Goal: Transaction & Acquisition: Purchase product/service

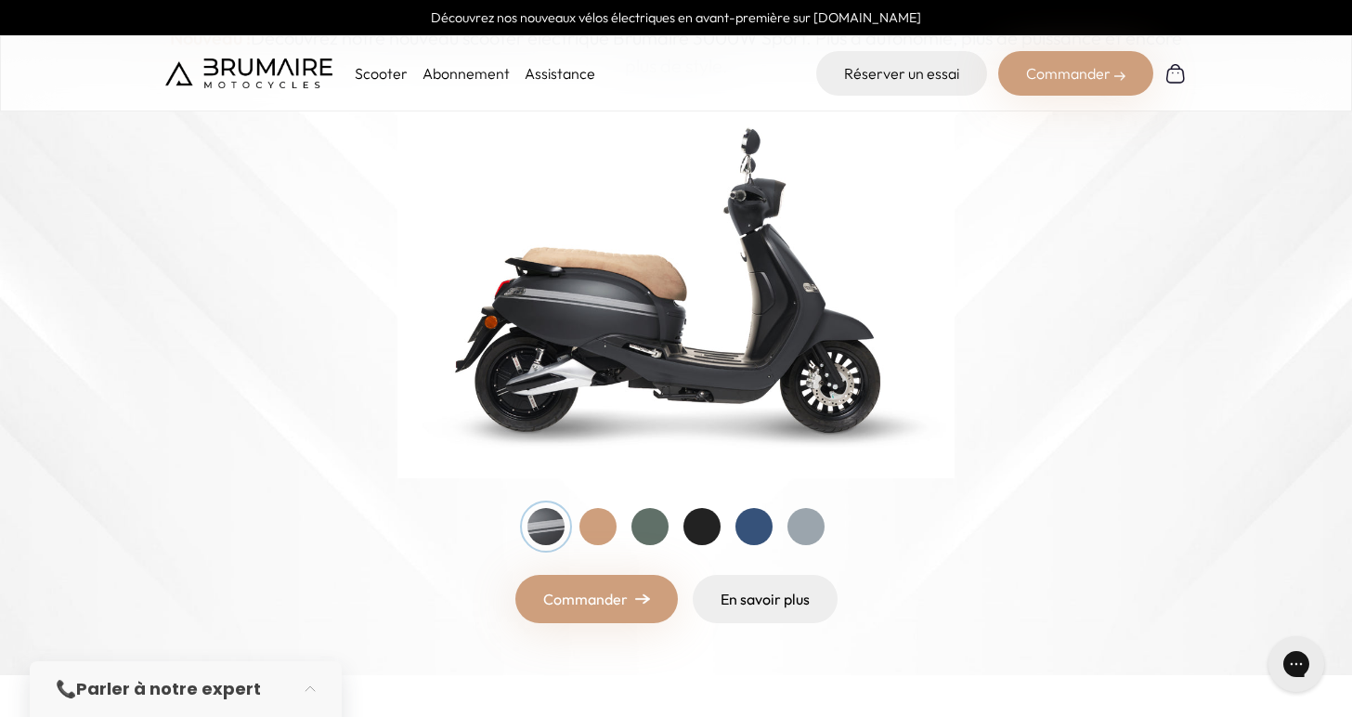
scroll to position [221, 0]
click at [600, 534] on div at bounding box center [597, 525] width 37 height 37
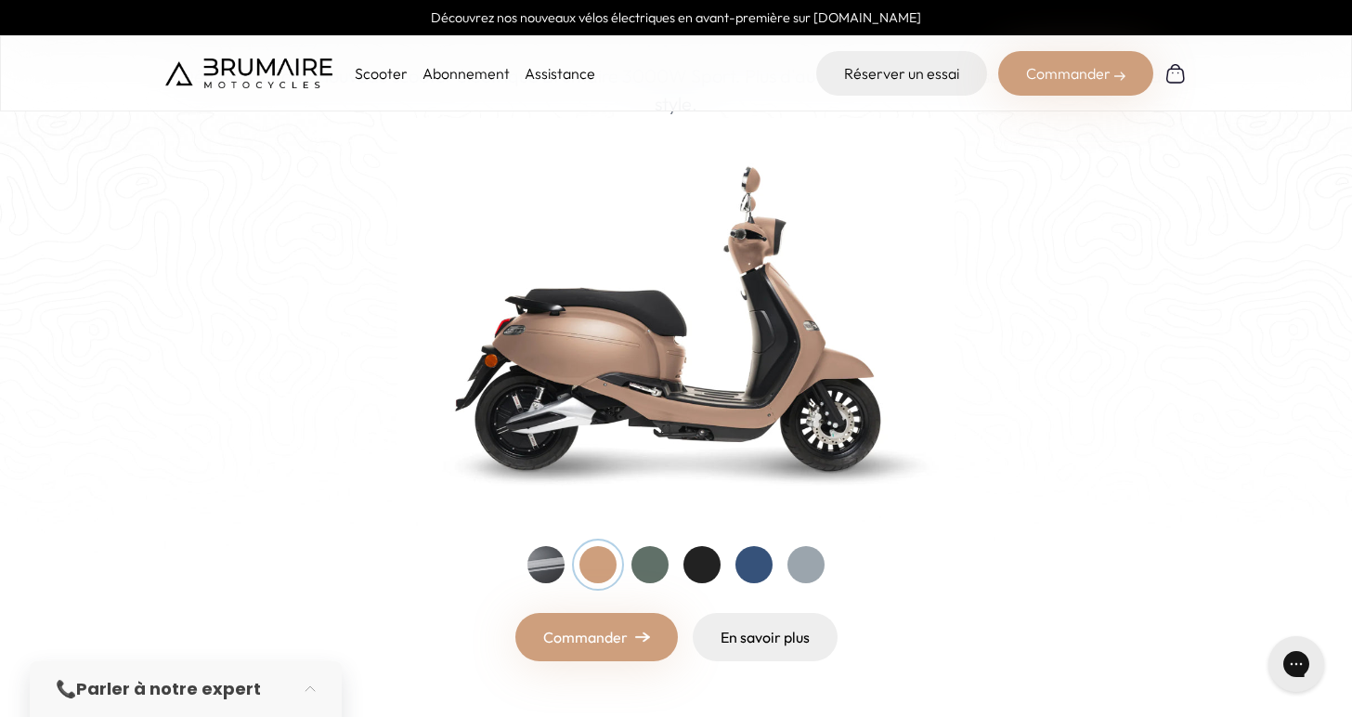
scroll to position [170, 0]
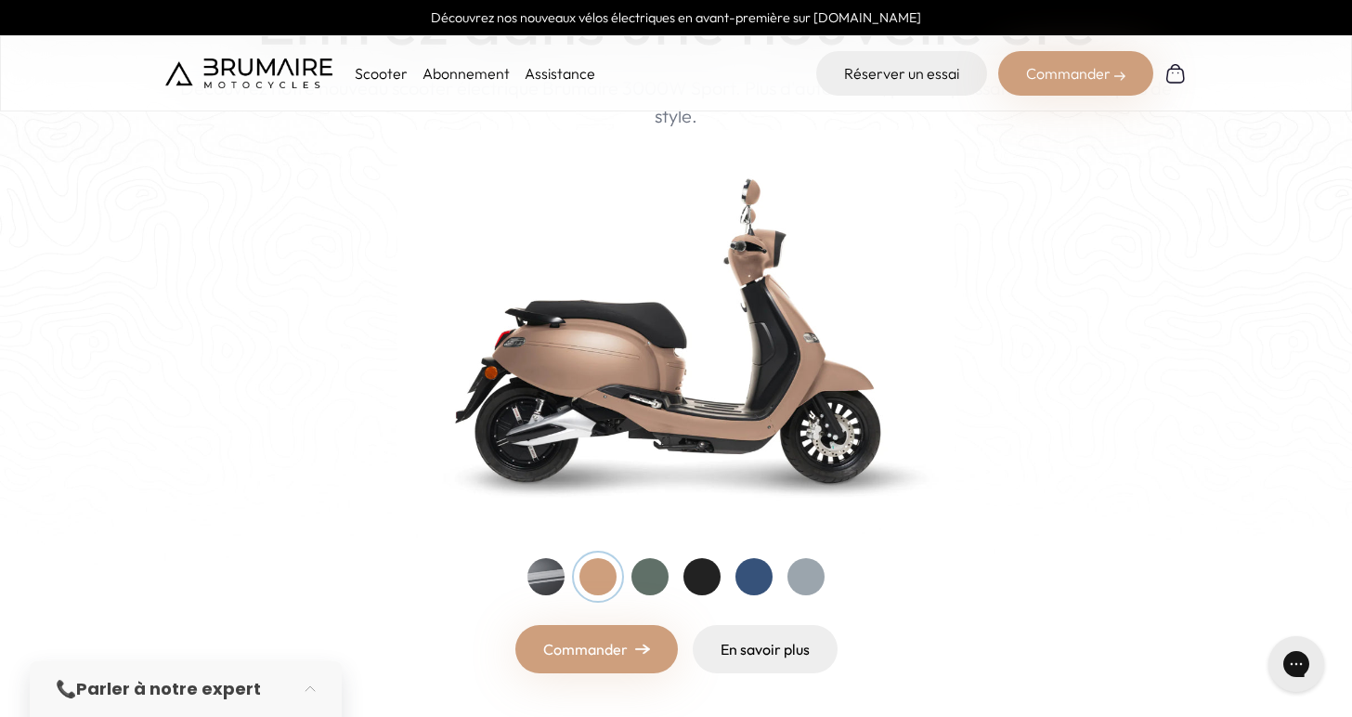
click at [649, 569] on div at bounding box center [649, 576] width 37 height 37
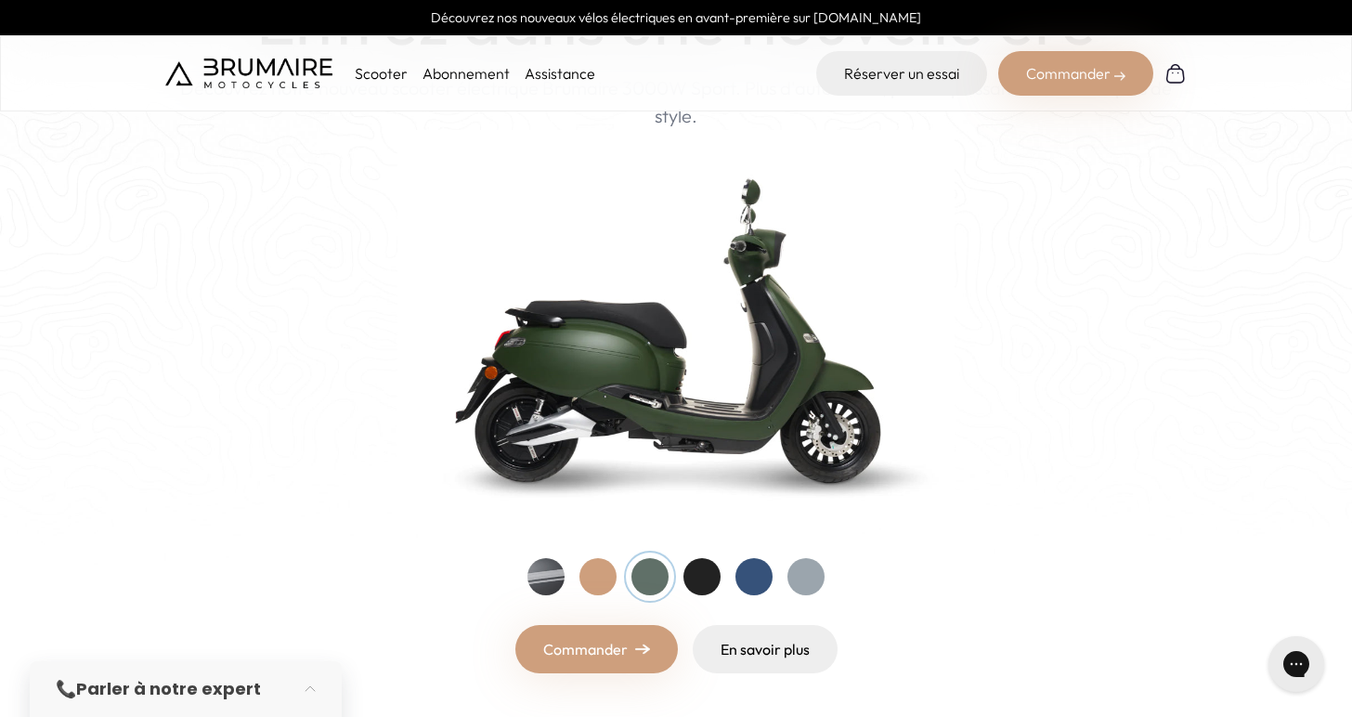
click at [696, 577] on div at bounding box center [701, 576] width 37 height 37
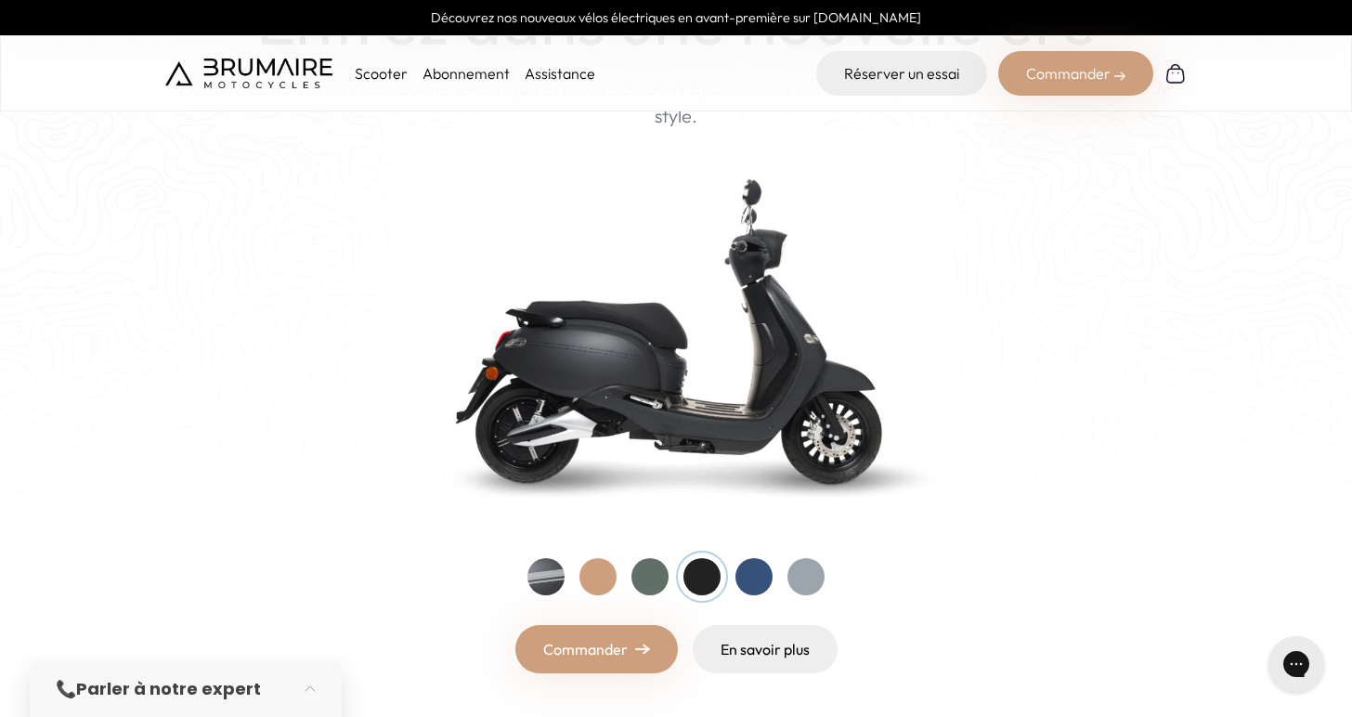
click at [748, 580] on div at bounding box center [753, 576] width 37 height 37
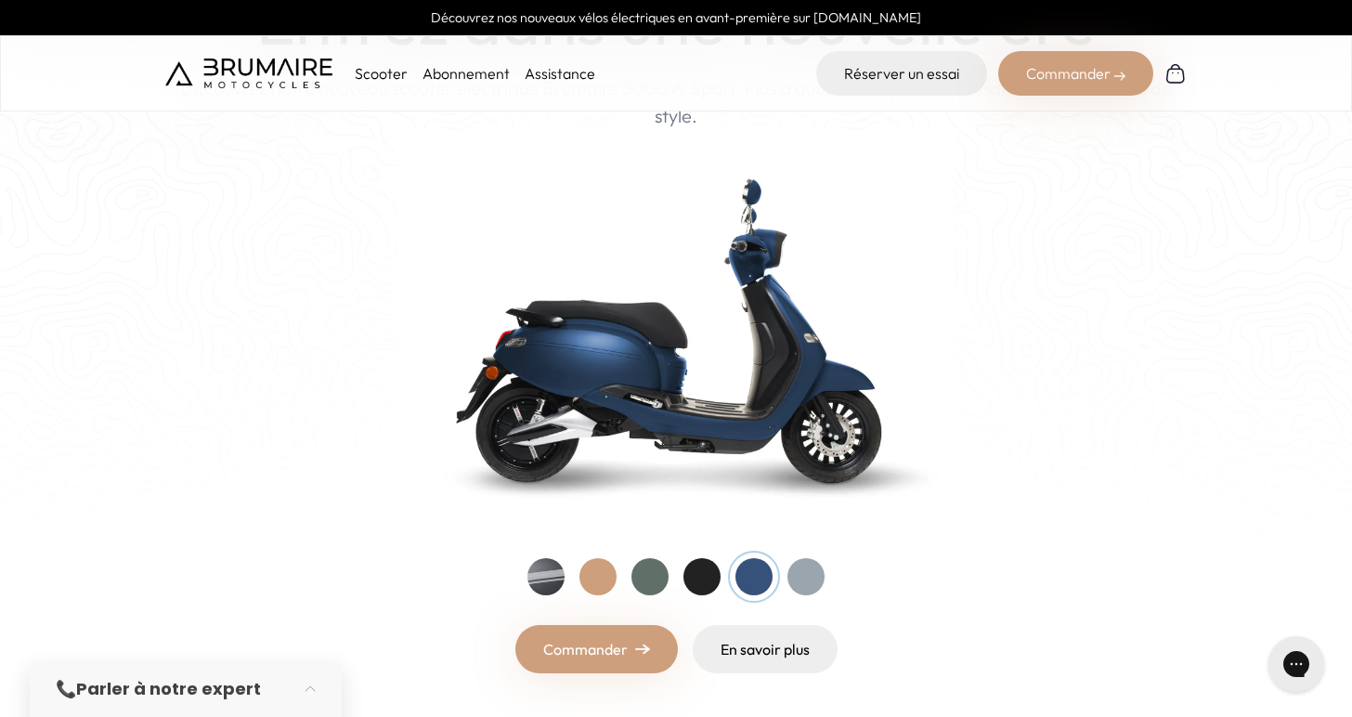
click at [590, 564] on div at bounding box center [597, 576] width 37 height 37
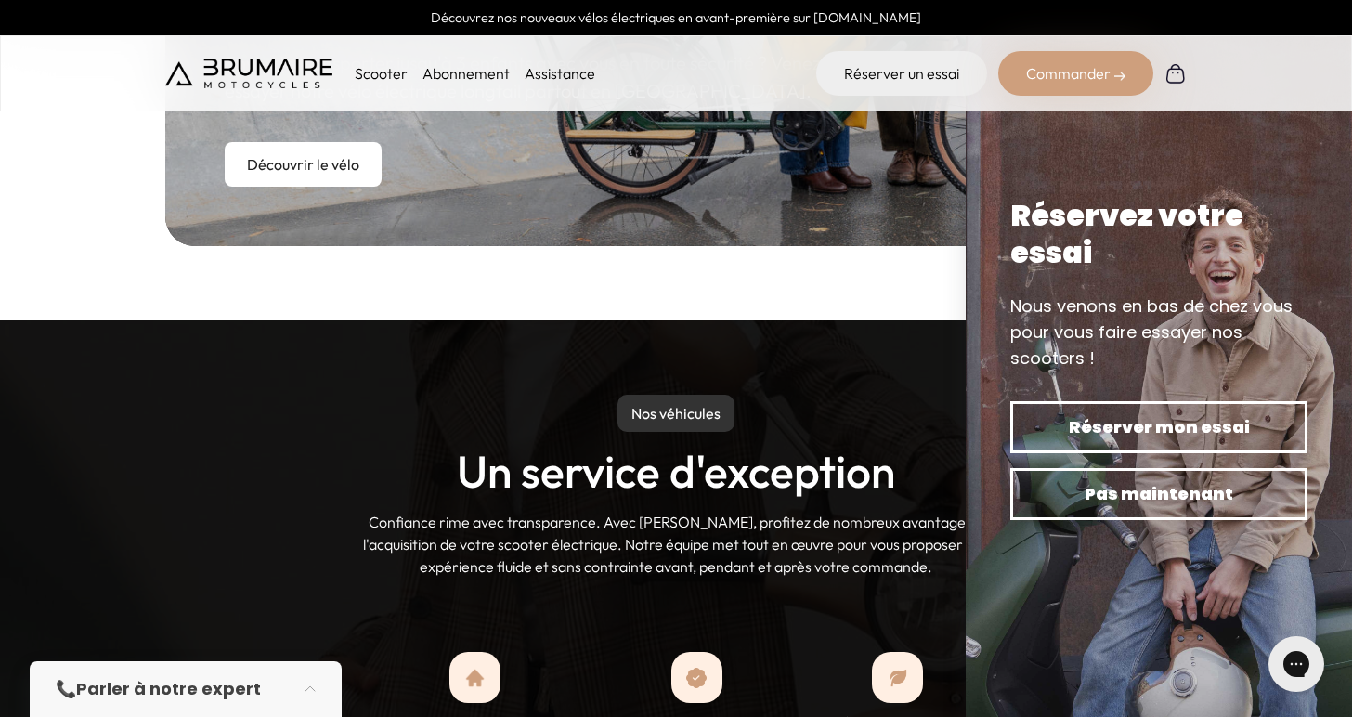
scroll to position [1315, 0]
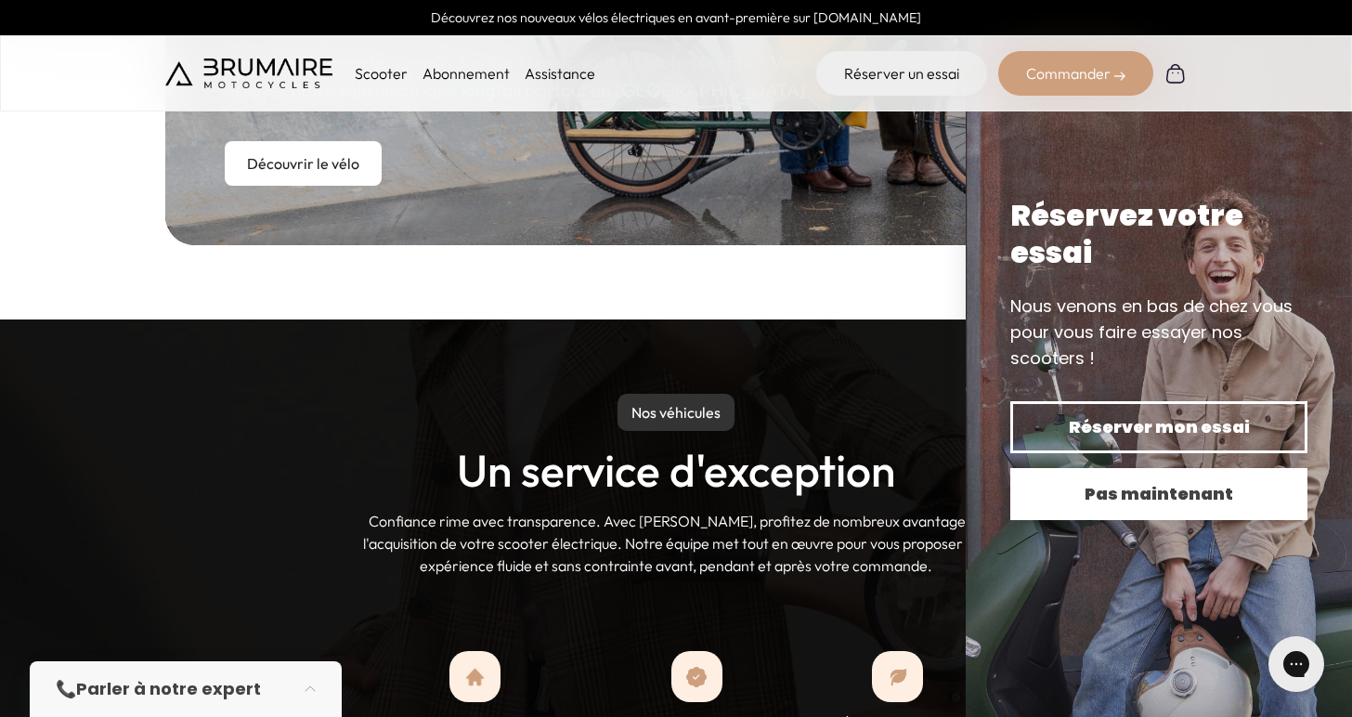
click at [1105, 486] on span "Pas maintenant" at bounding box center [1159, 494] width 232 height 26
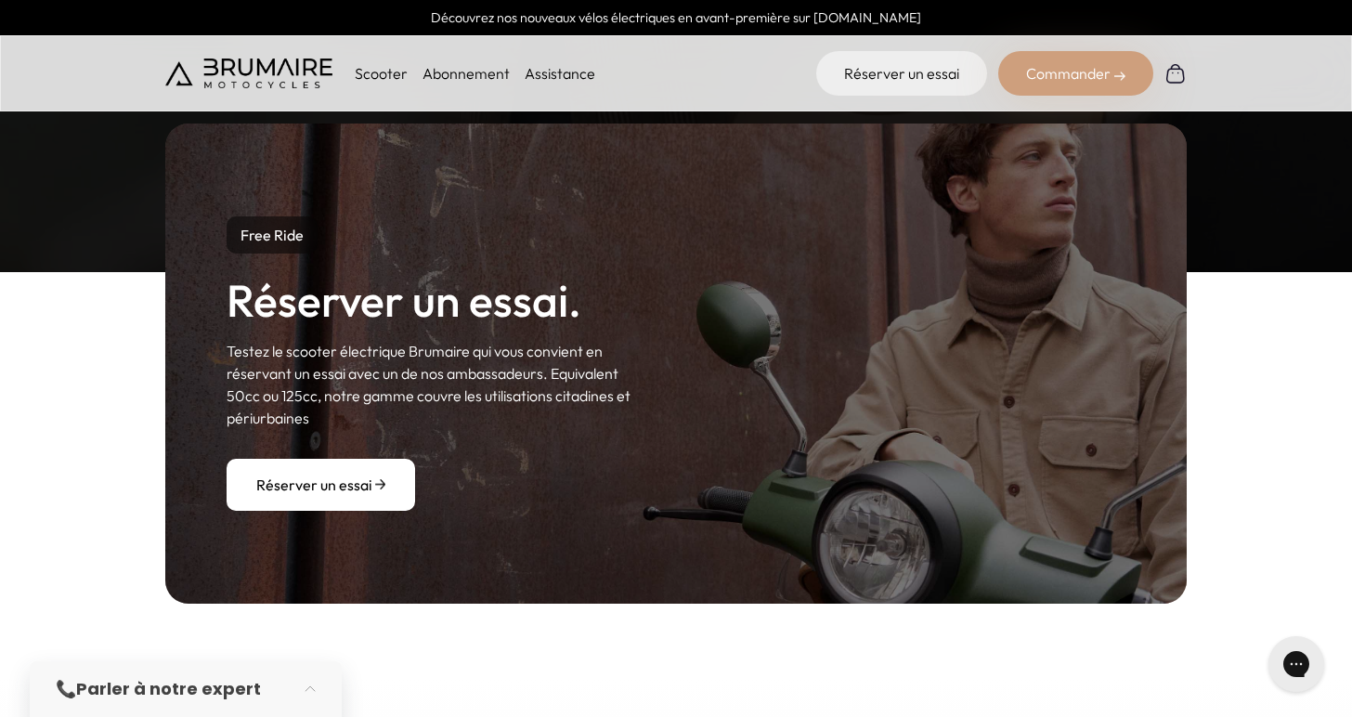
scroll to position [2037, 0]
click at [503, 299] on h2 "Réserver un essai." at bounding box center [404, 300] width 355 height 49
click at [523, 299] on h2 "Réserver un essai." at bounding box center [404, 300] width 355 height 49
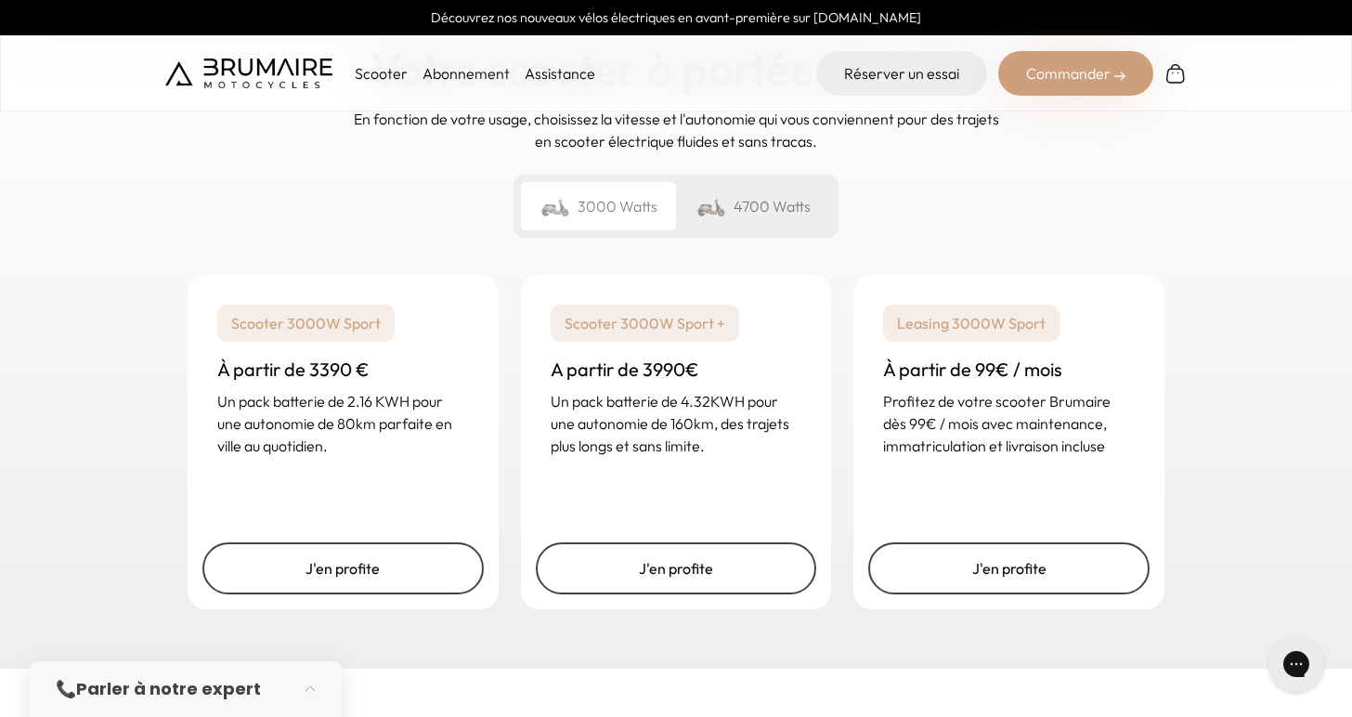
scroll to position [2738, 0]
click at [738, 195] on div "4700 Watts" at bounding box center [753, 205] width 155 height 48
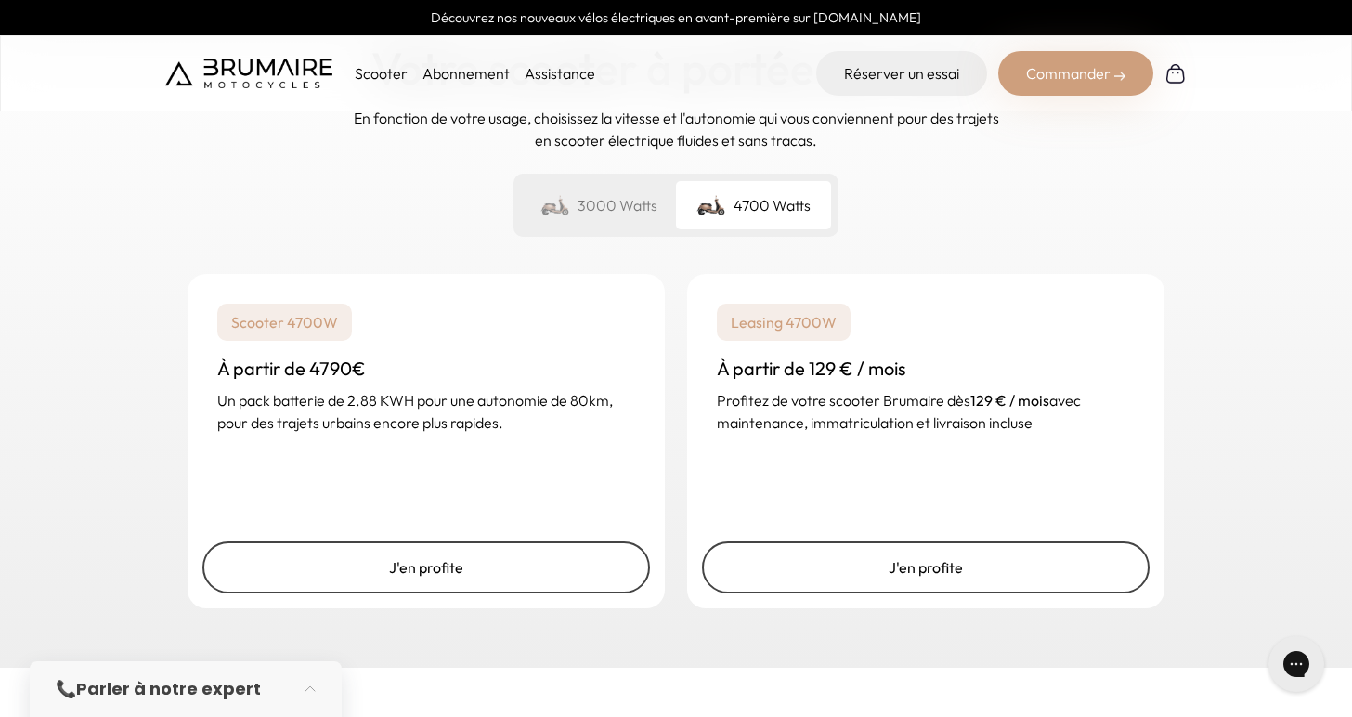
click at [635, 197] on div "3000 Watts" at bounding box center [598, 205] width 155 height 48
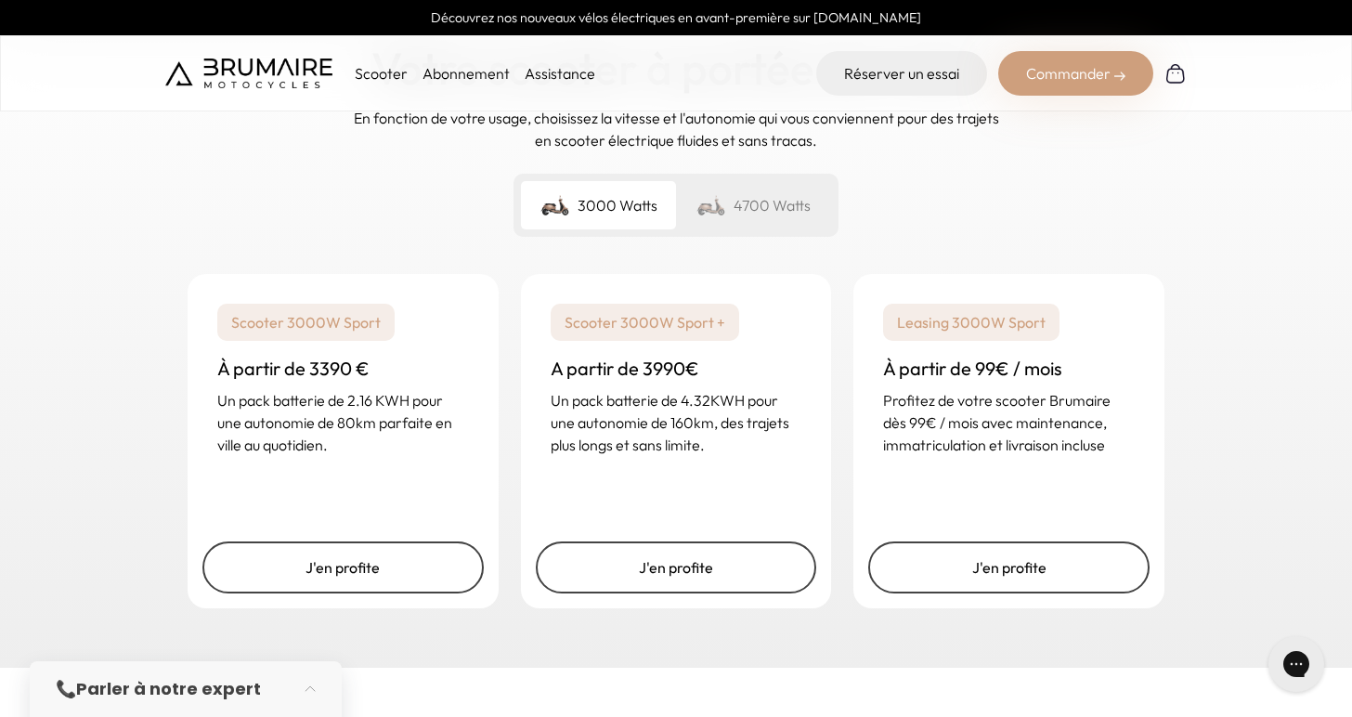
click at [747, 187] on div "4700 Watts" at bounding box center [753, 205] width 155 height 48
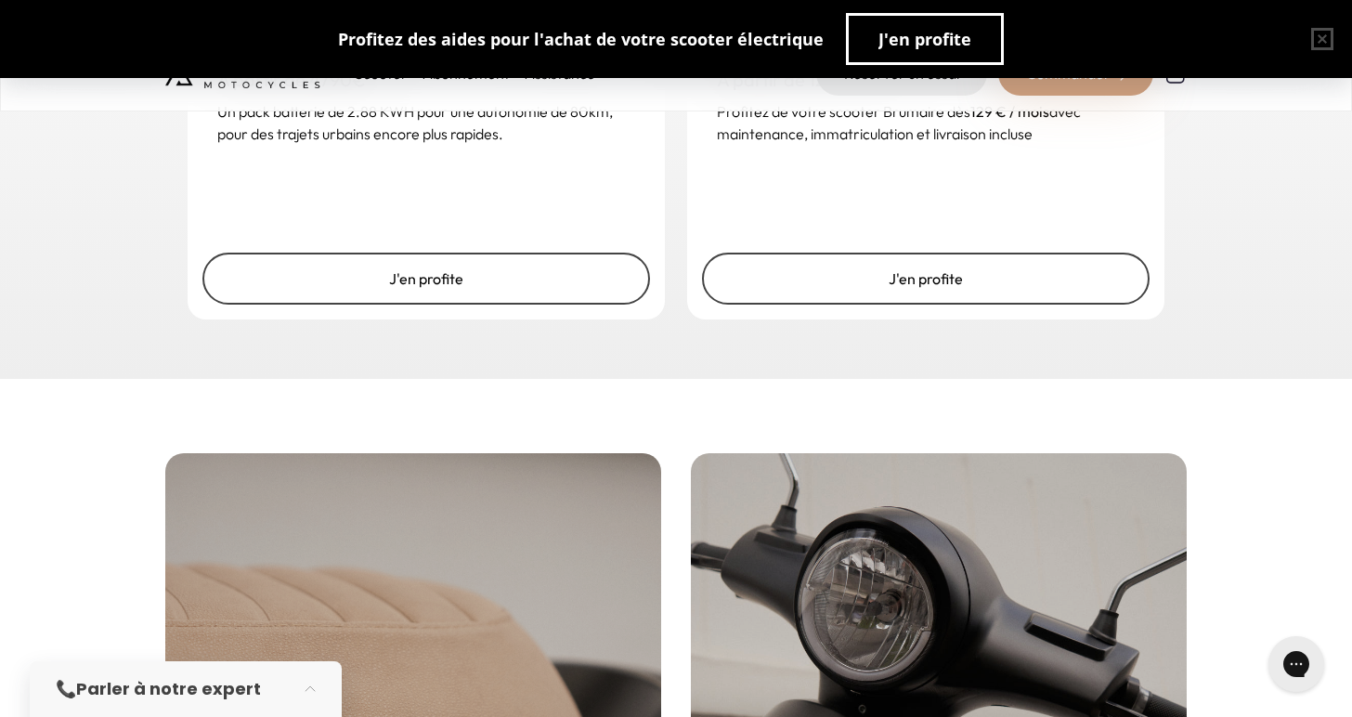
scroll to position [3026, 0]
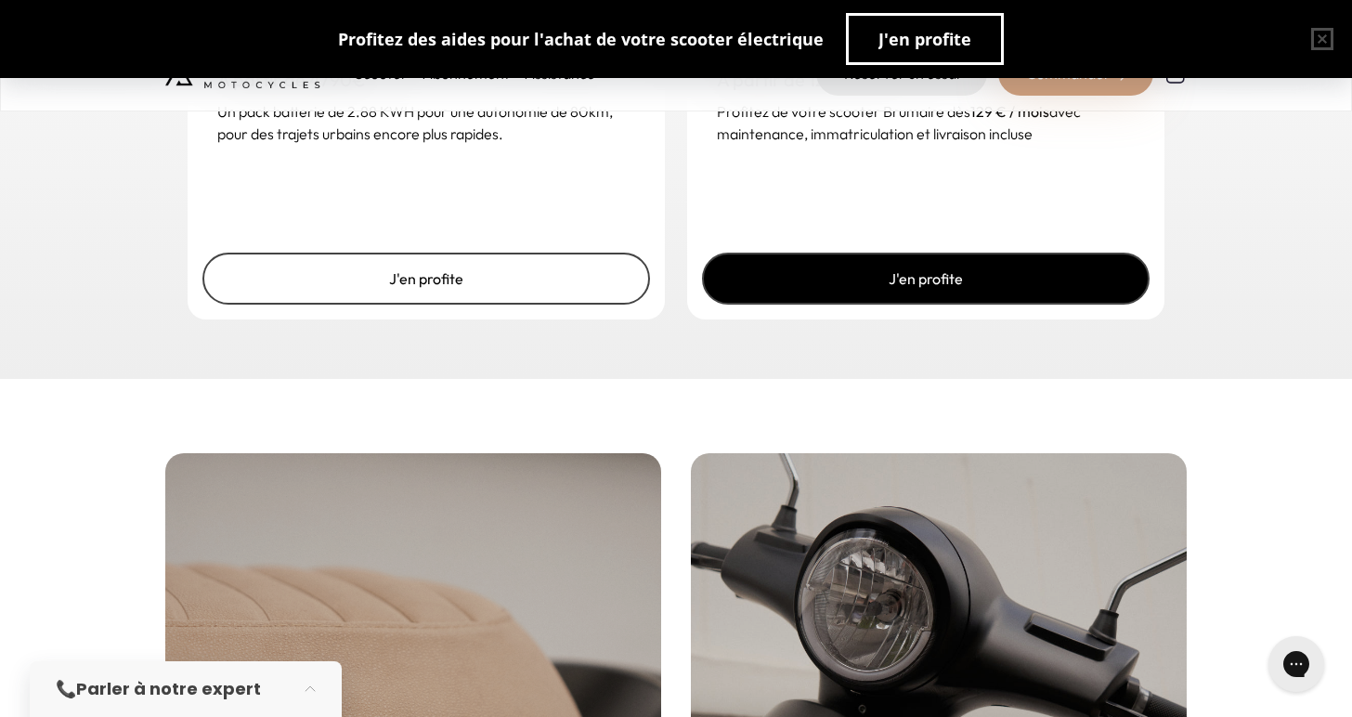
click at [1018, 258] on link "J'en profite" at bounding box center [925, 279] width 447 height 52
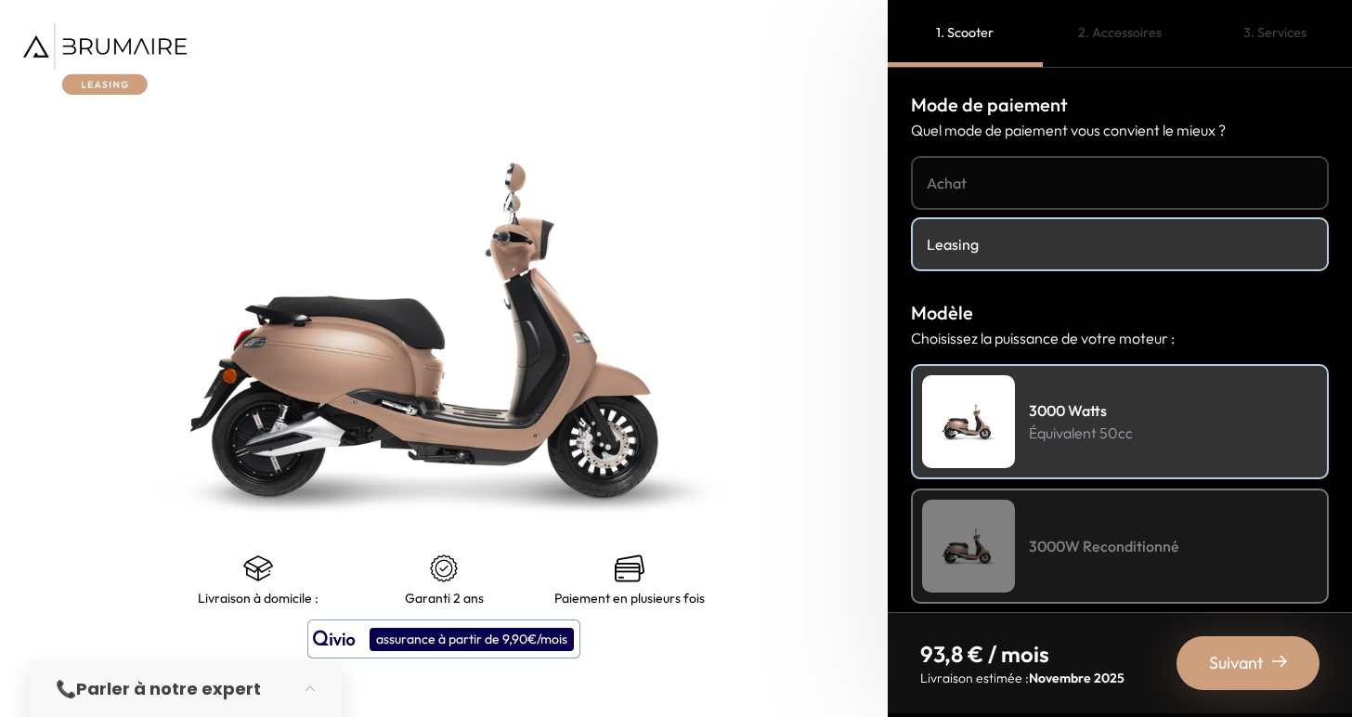
click at [1032, 181] on h4 "Achat" at bounding box center [1119, 183] width 386 height 22
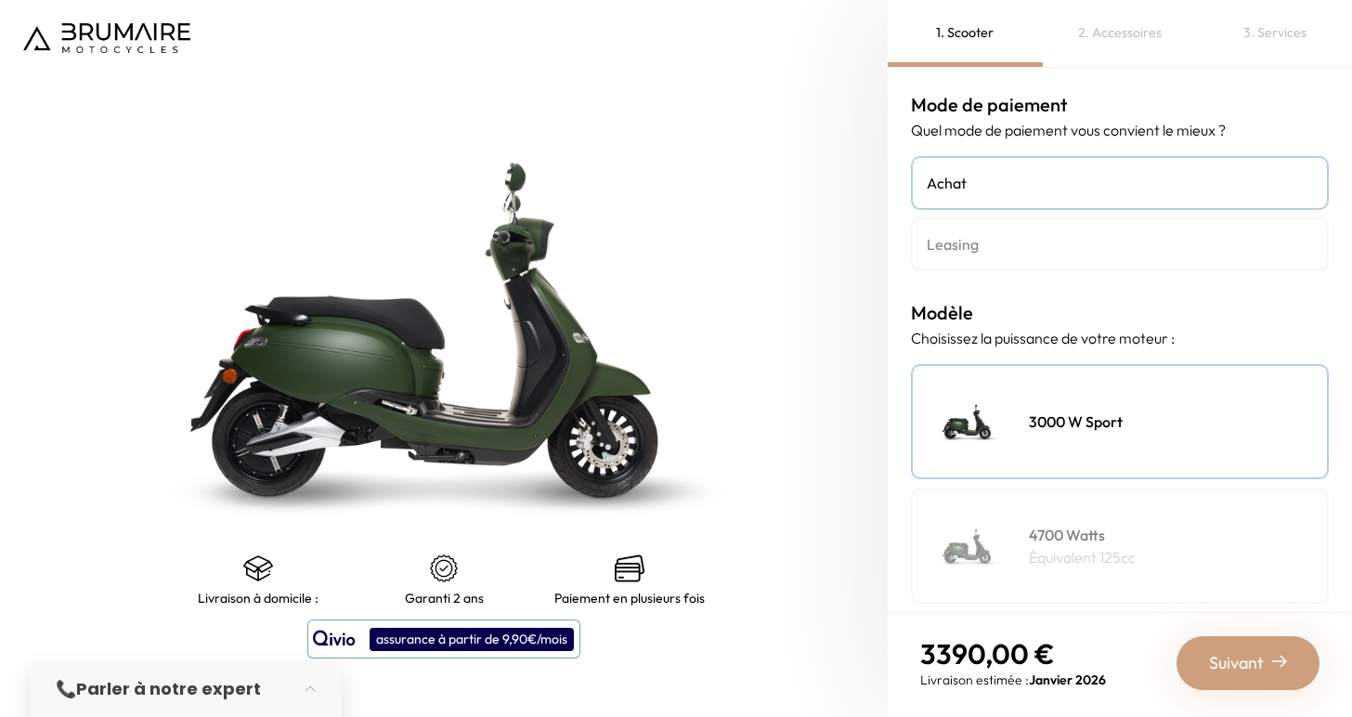
click at [1042, 226] on link "Leasing" at bounding box center [1120, 244] width 418 height 54
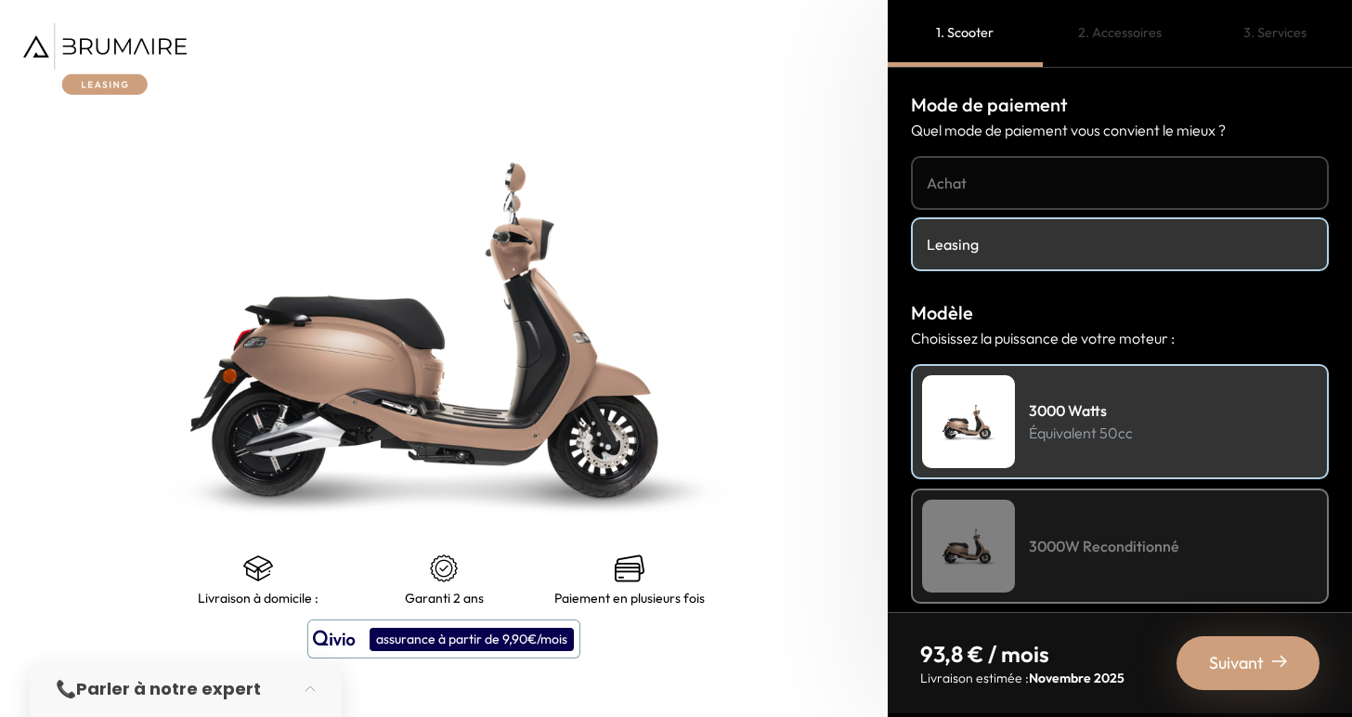
click at [1034, 191] on h4 "Achat" at bounding box center [1119, 183] width 386 height 22
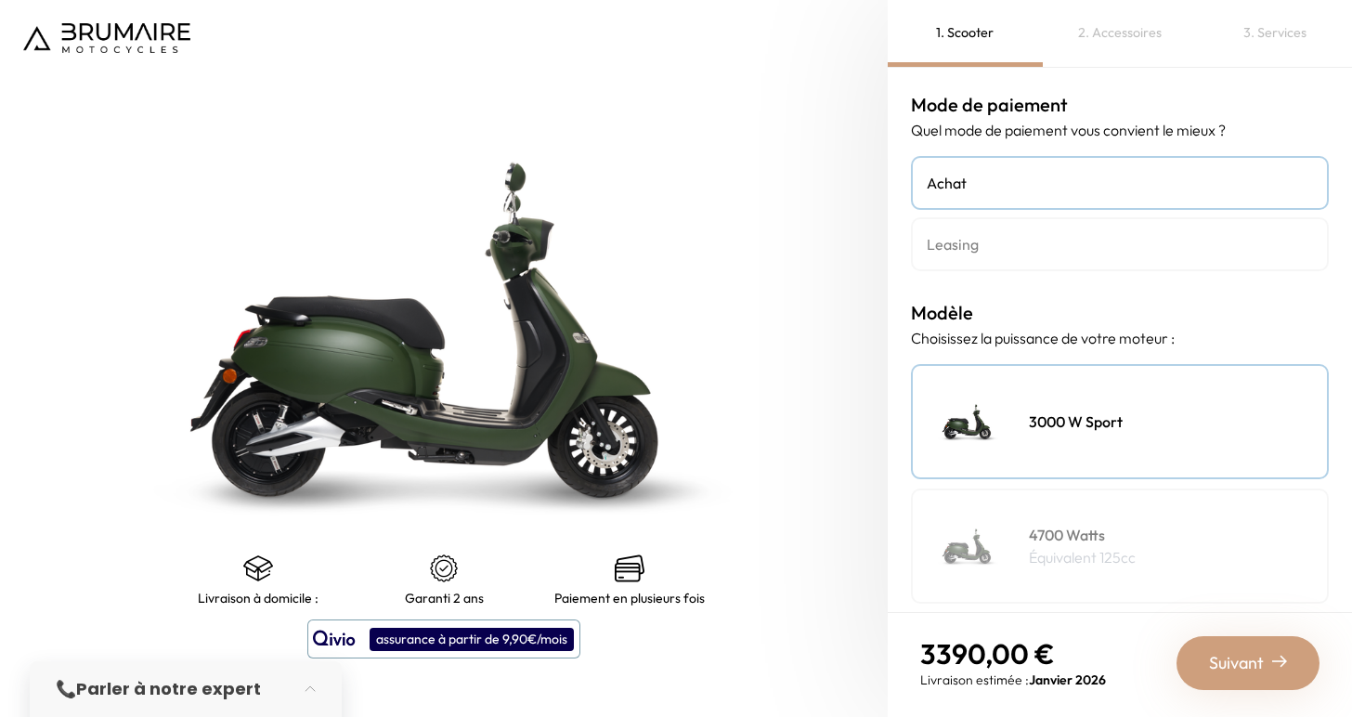
click at [1111, 530] on h4 "4700 Watts" at bounding box center [1082, 535] width 107 height 22
click at [1049, 247] on h4 "Leasing" at bounding box center [1119, 244] width 386 height 22
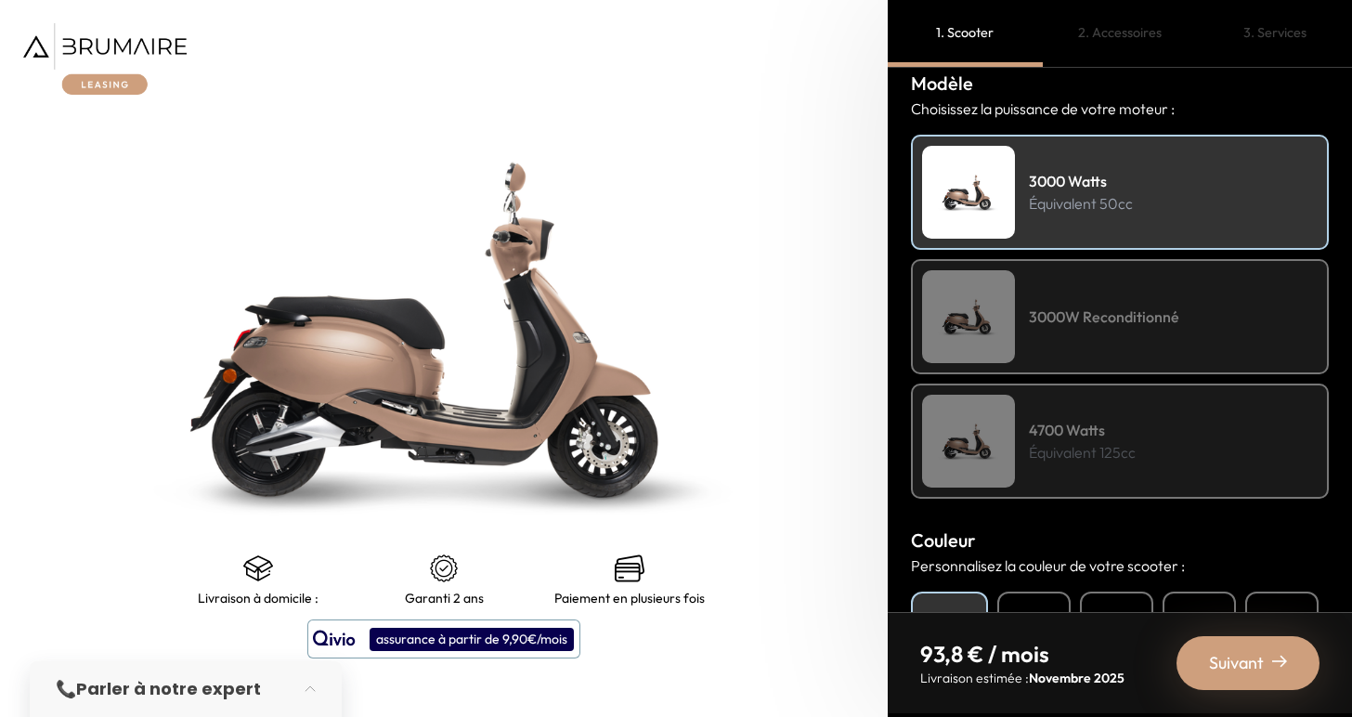
scroll to position [247, 0]
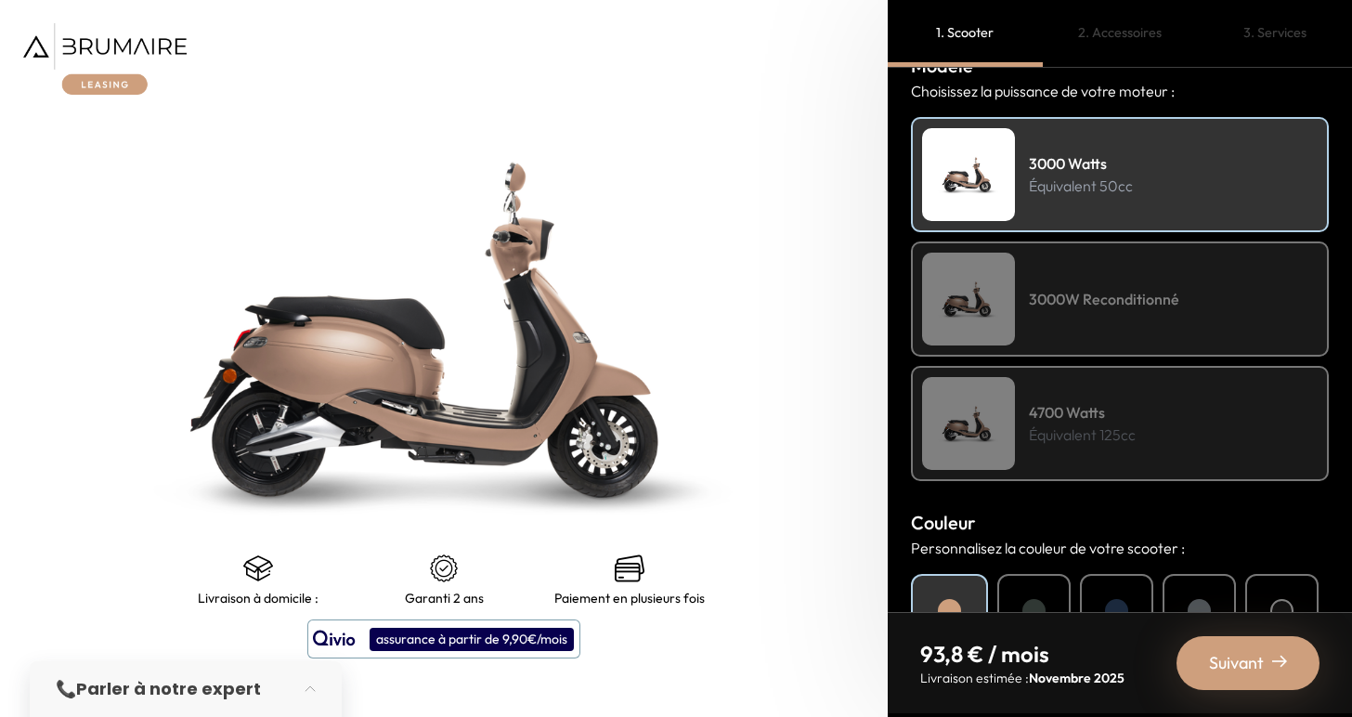
click at [1100, 420] on h4 "4700 Watts" at bounding box center [1082, 412] width 107 height 22
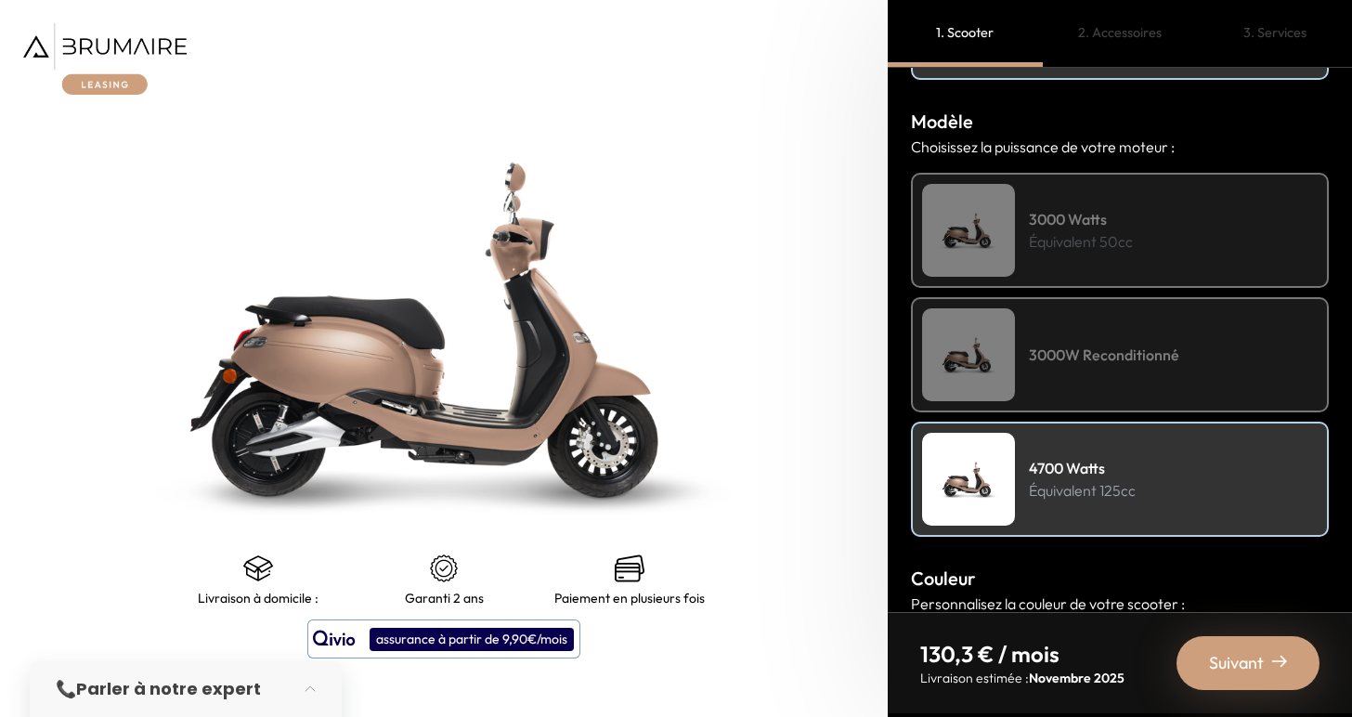
scroll to position [187, 0]
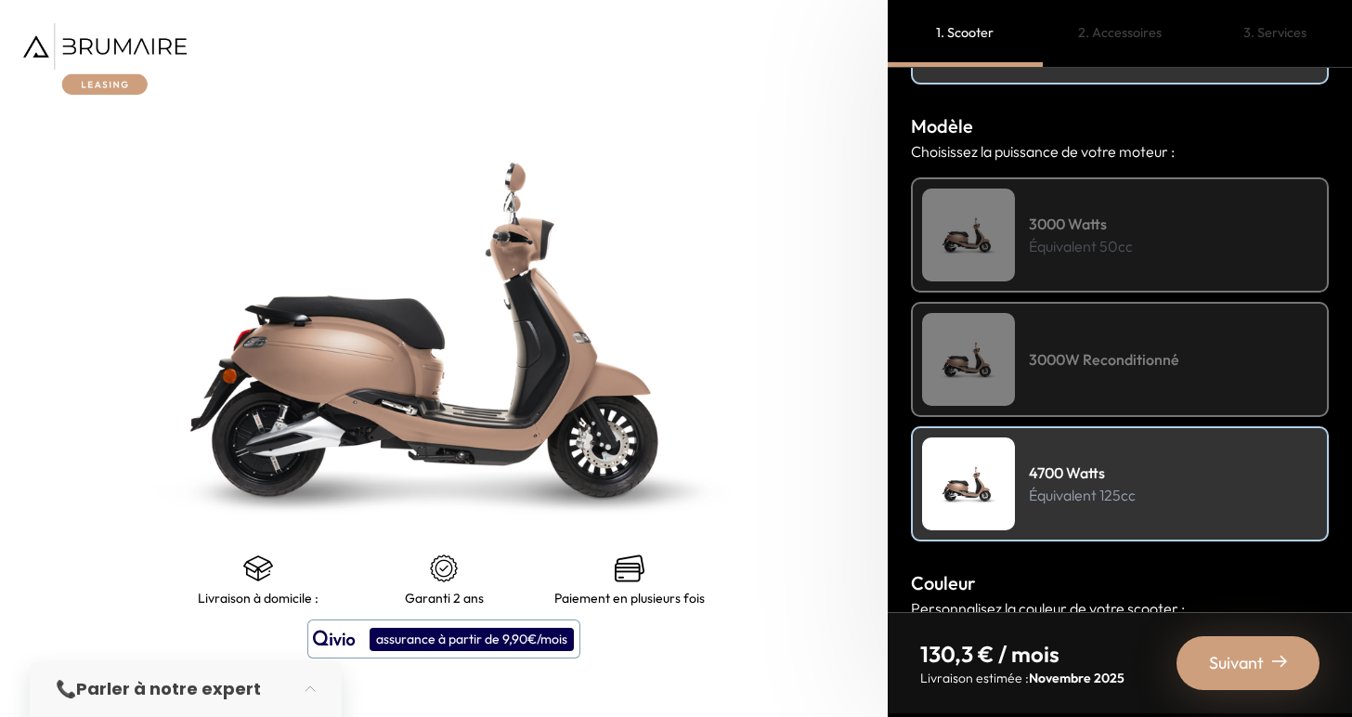
click at [1228, 335] on div "3000W Reconditionné" at bounding box center [1120, 359] width 418 height 115
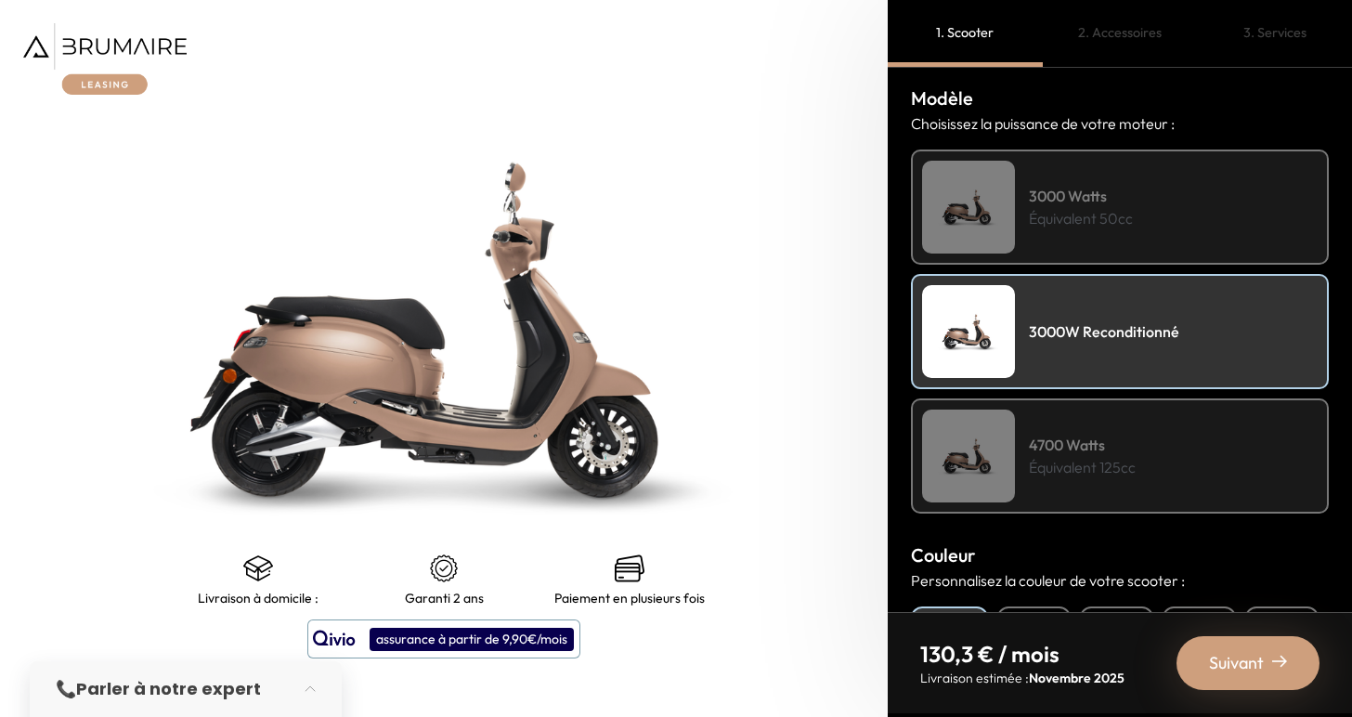
scroll to position [216, 0]
click at [1155, 205] on div "3000 Watts Équivalent 50cc" at bounding box center [1120, 205] width 418 height 115
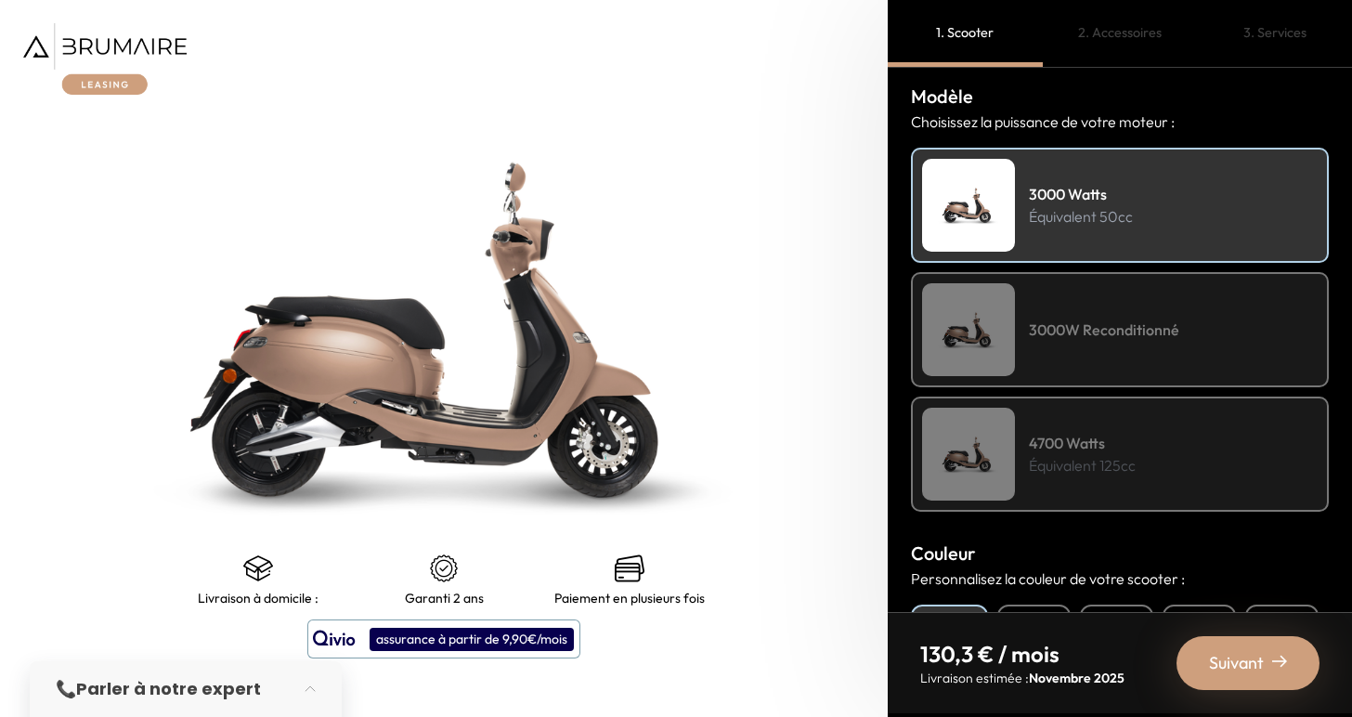
scroll to position [265, 0]
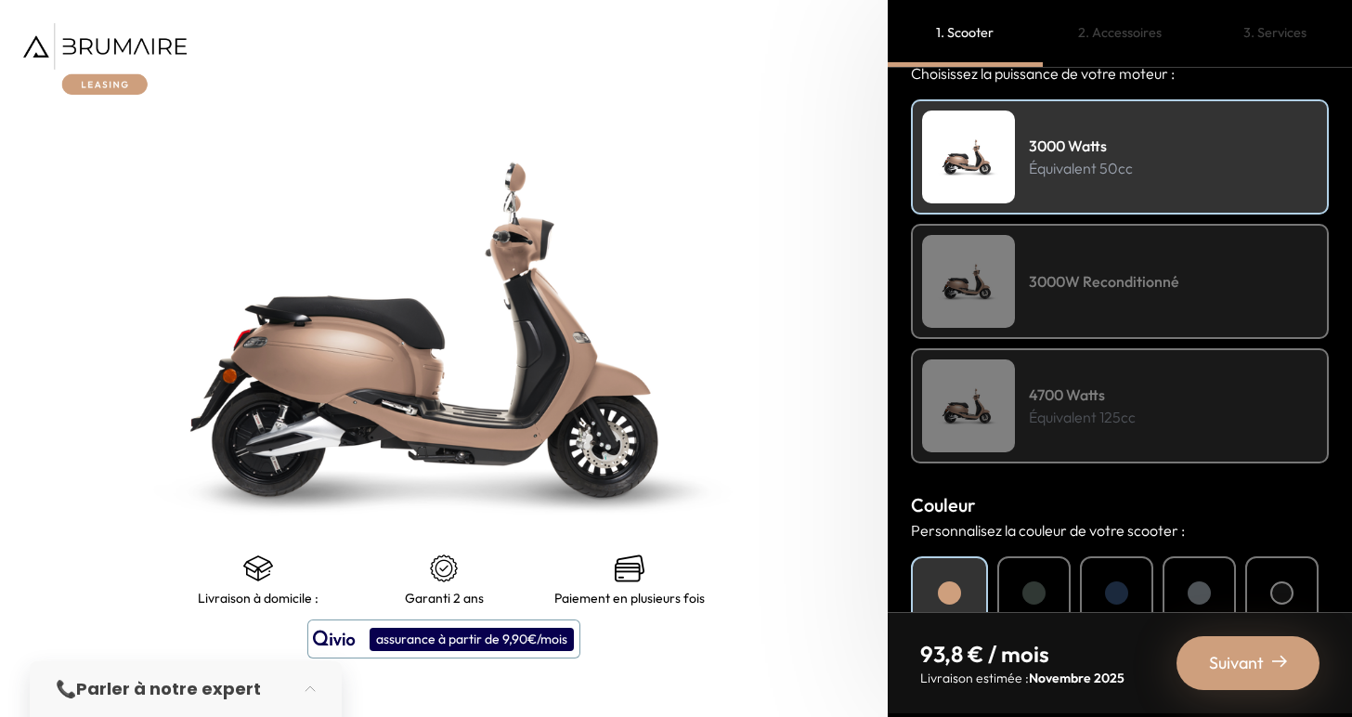
click at [1086, 393] on h4 "4700 Watts" at bounding box center [1082, 394] width 107 height 22
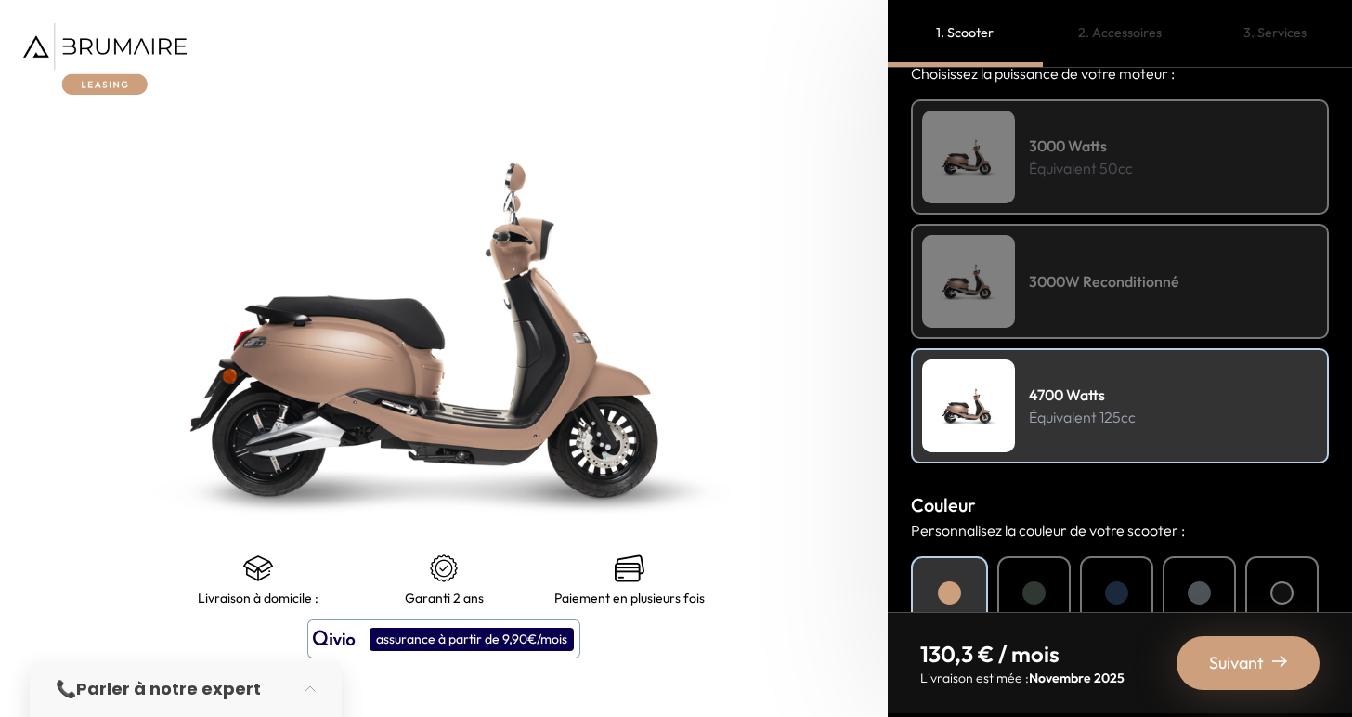
click at [1102, 312] on div "3000W Reconditionné" at bounding box center [1120, 281] width 418 height 115
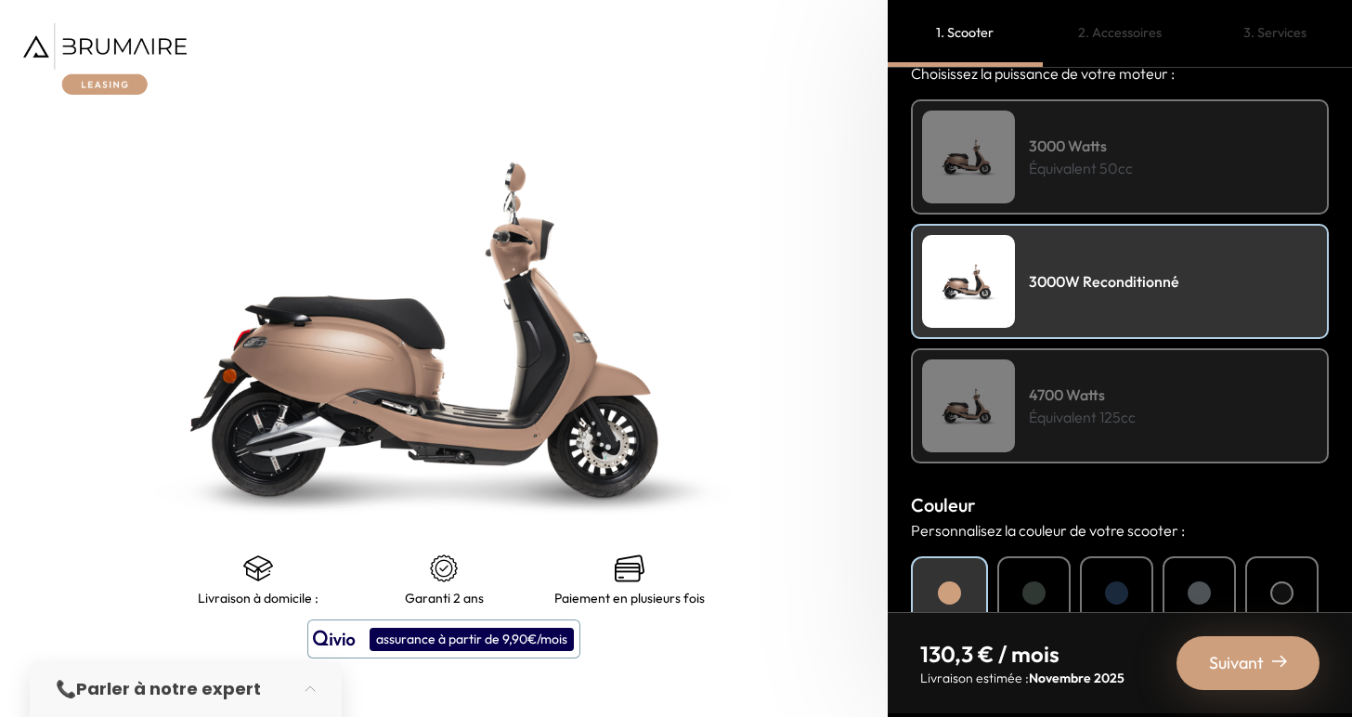
click at [1106, 167] on p "Équivalent 50cc" at bounding box center [1081, 168] width 104 height 22
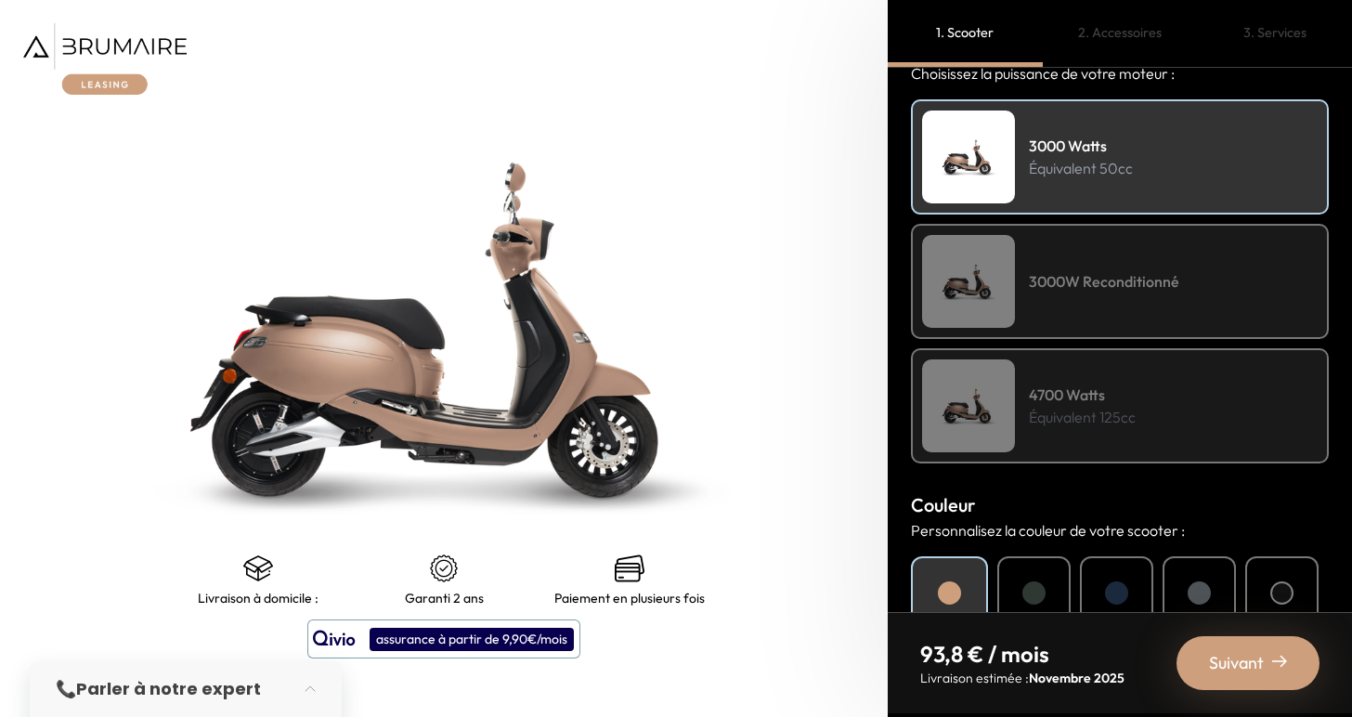
click at [1131, 263] on div "3000W Reconditionné" at bounding box center [1120, 281] width 418 height 115
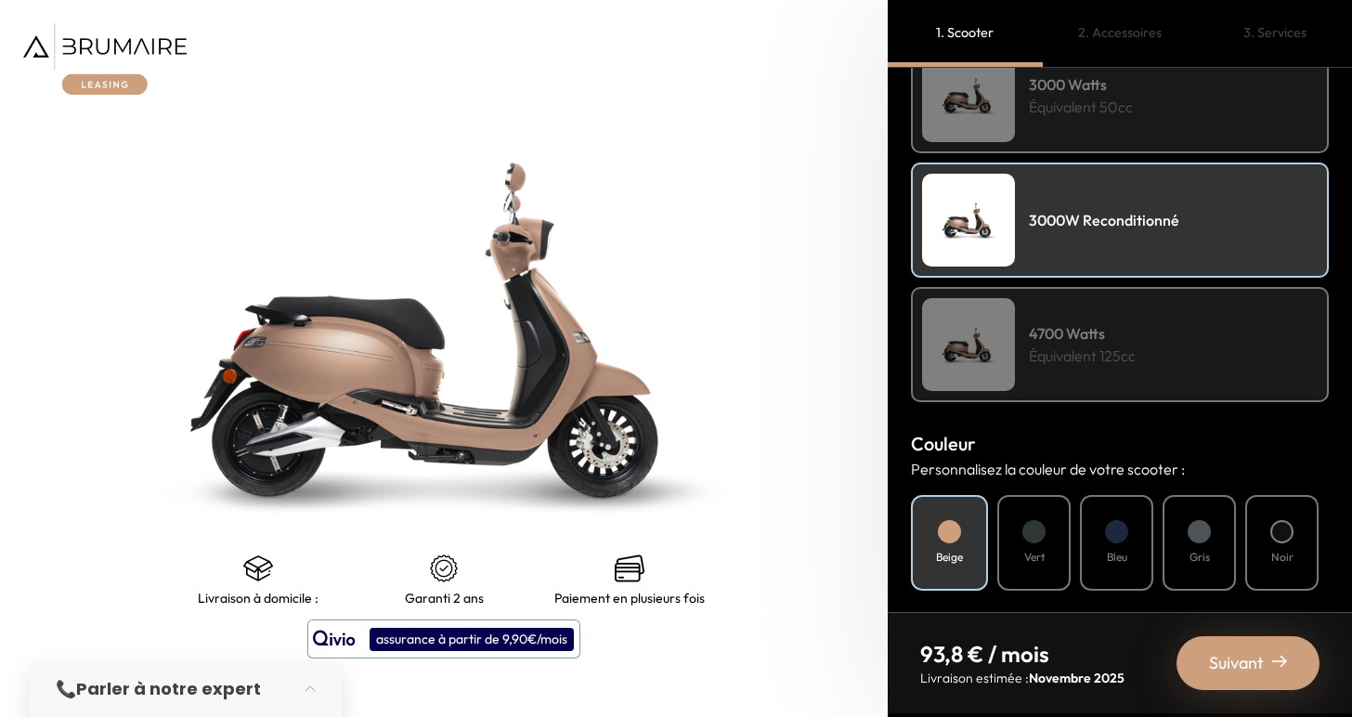
scroll to position [327, 0]
click at [1099, 336] on h4 "4700 Watts" at bounding box center [1082, 332] width 107 height 22
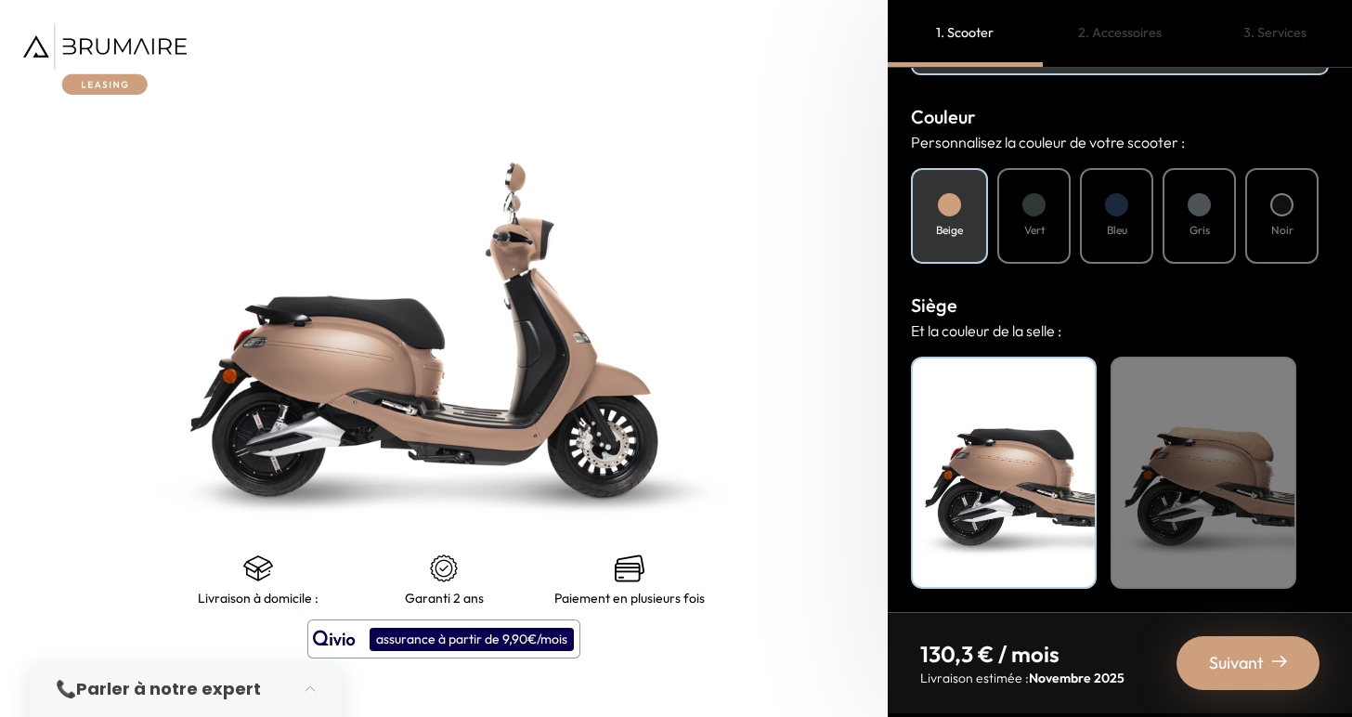
scroll to position [0, 0]
click at [1226, 656] on span "Suivant" at bounding box center [1236, 663] width 55 height 26
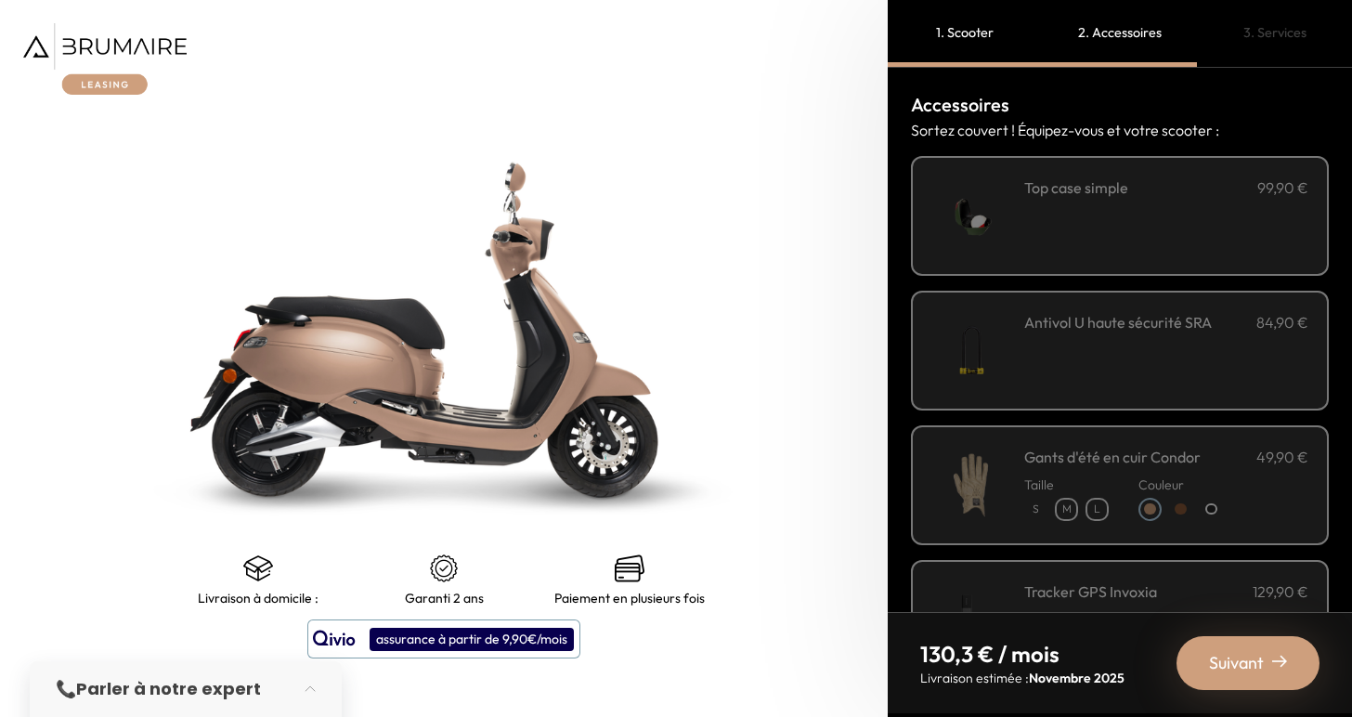
click at [1192, 197] on div "Top case simple 99,90 €" at bounding box center [1166, 187] width 284 height 22
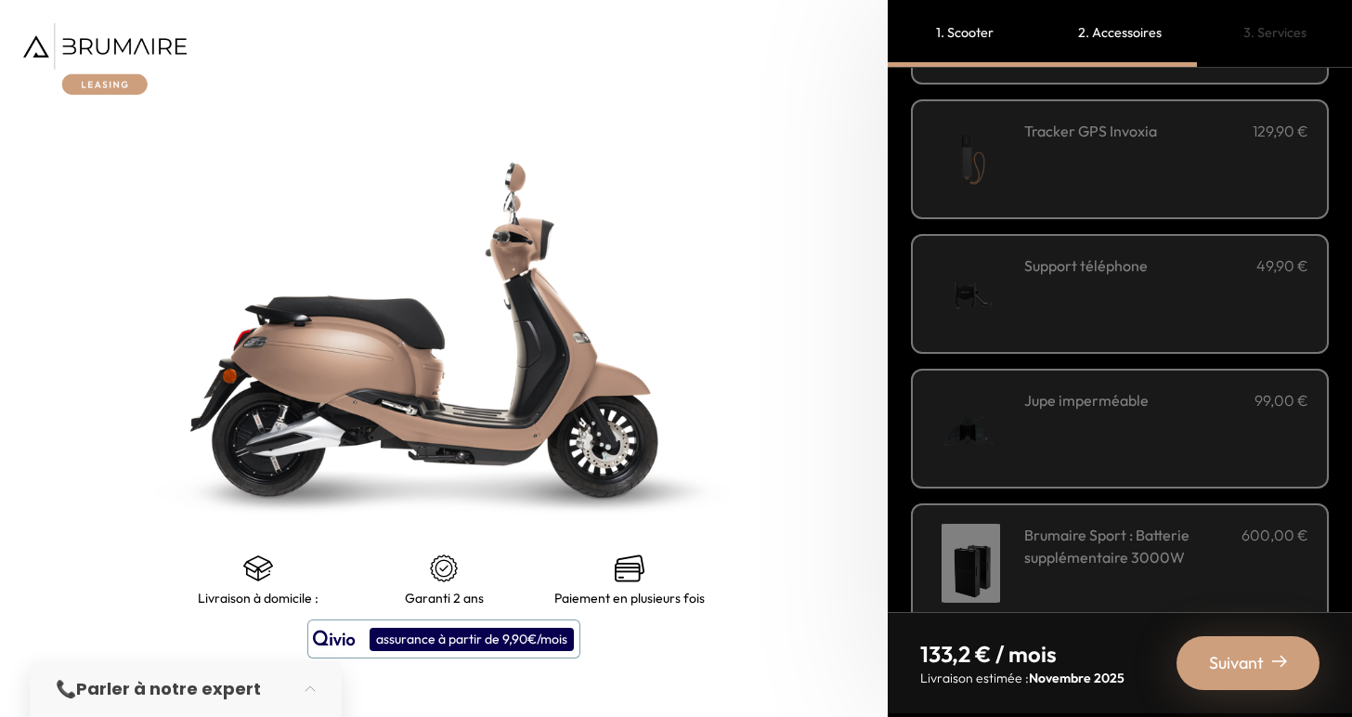
scroll to position [505, 0]
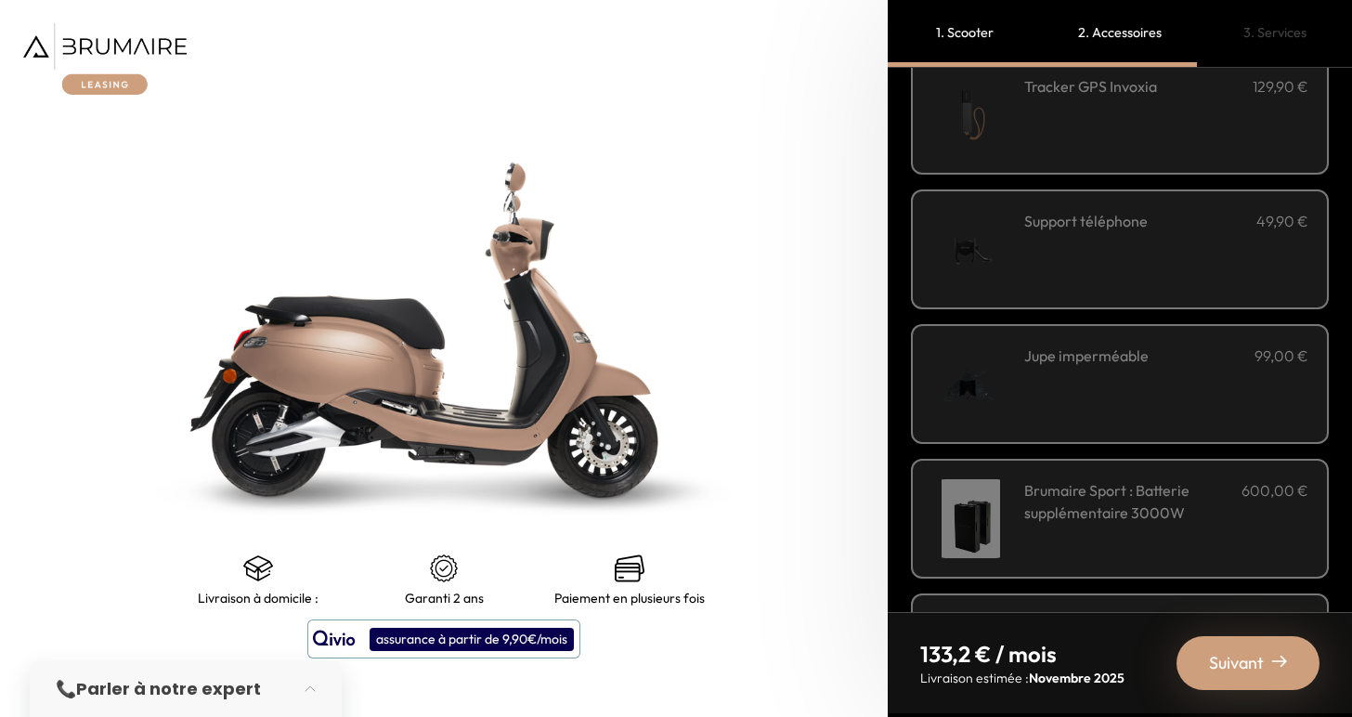
click at [1176, 233] on div "Support téléphone 49,90 €" at bounding box center [1166, 249] width 284 height 79
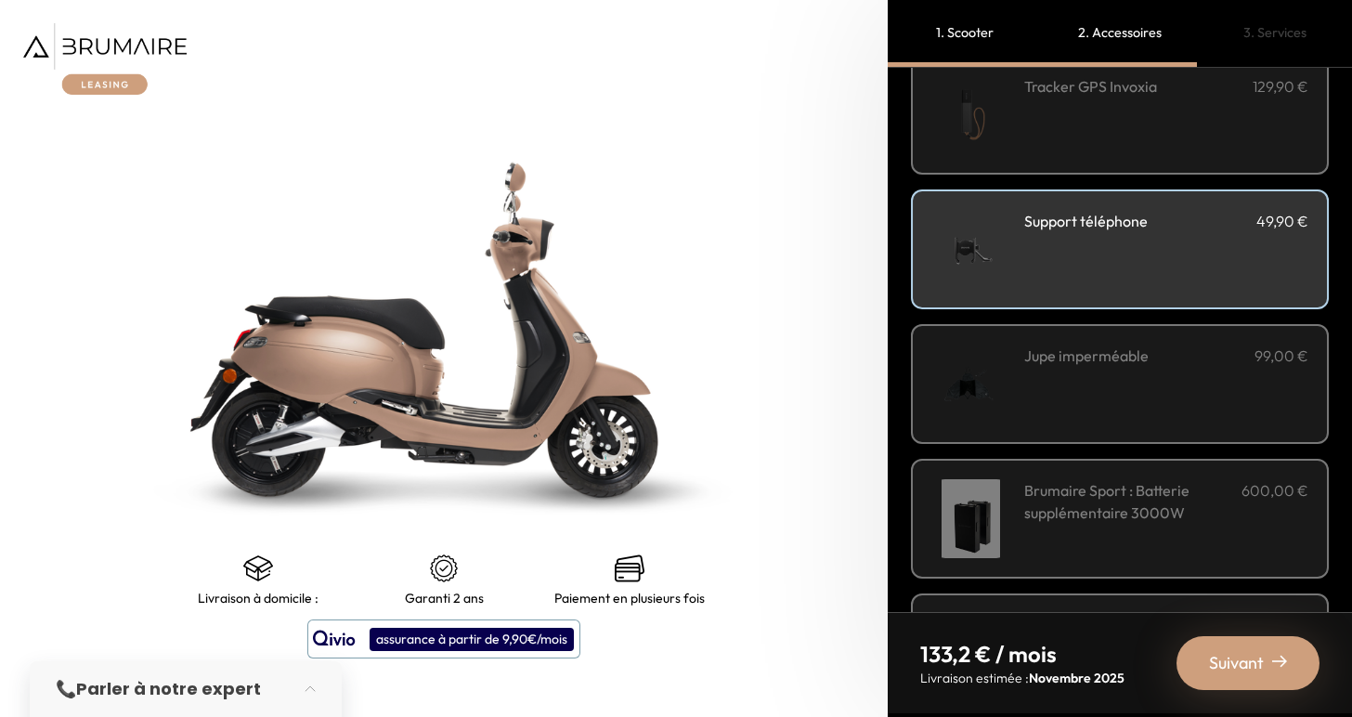
click at [1176, 233] on div "Support téléphone 49,90 €" at bounding box center [1166, 249] width 284 height 79
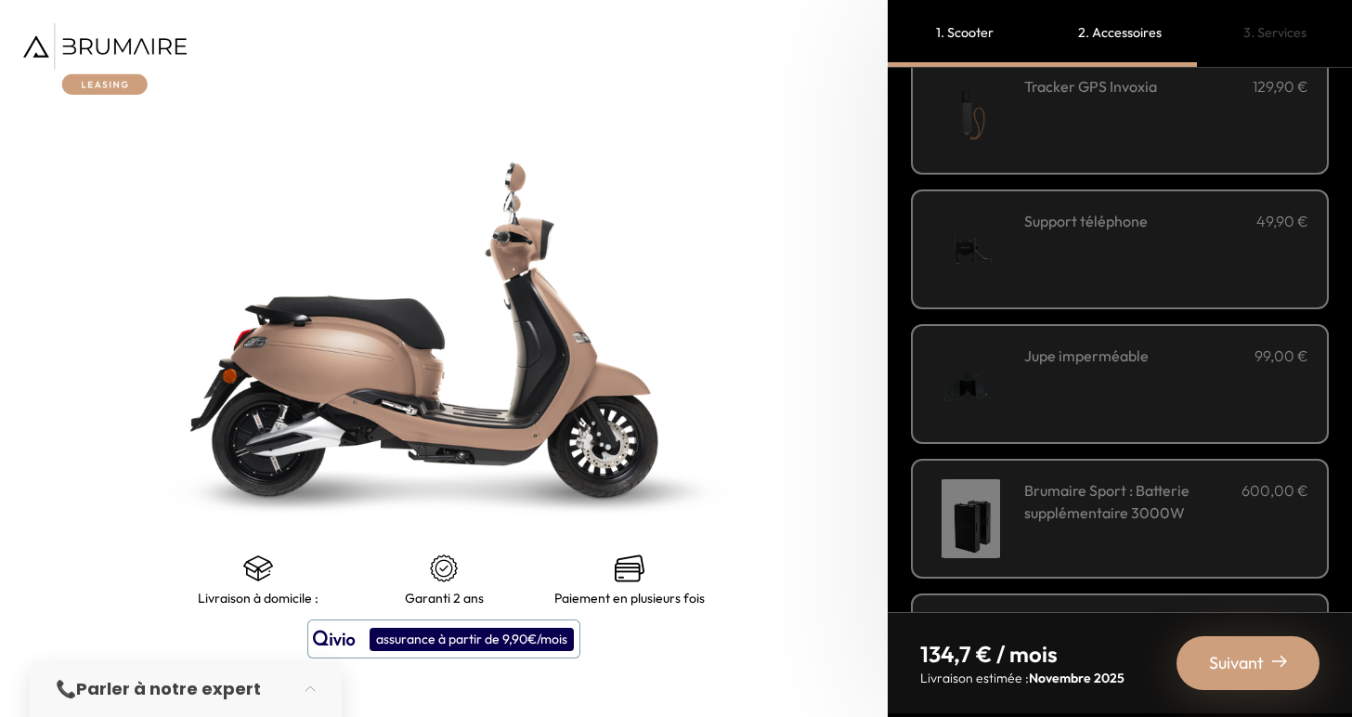
click at [1176, 233] on div "Support téléphone 49,90 €" at bounding box center [1166, 249] width 284 height 79
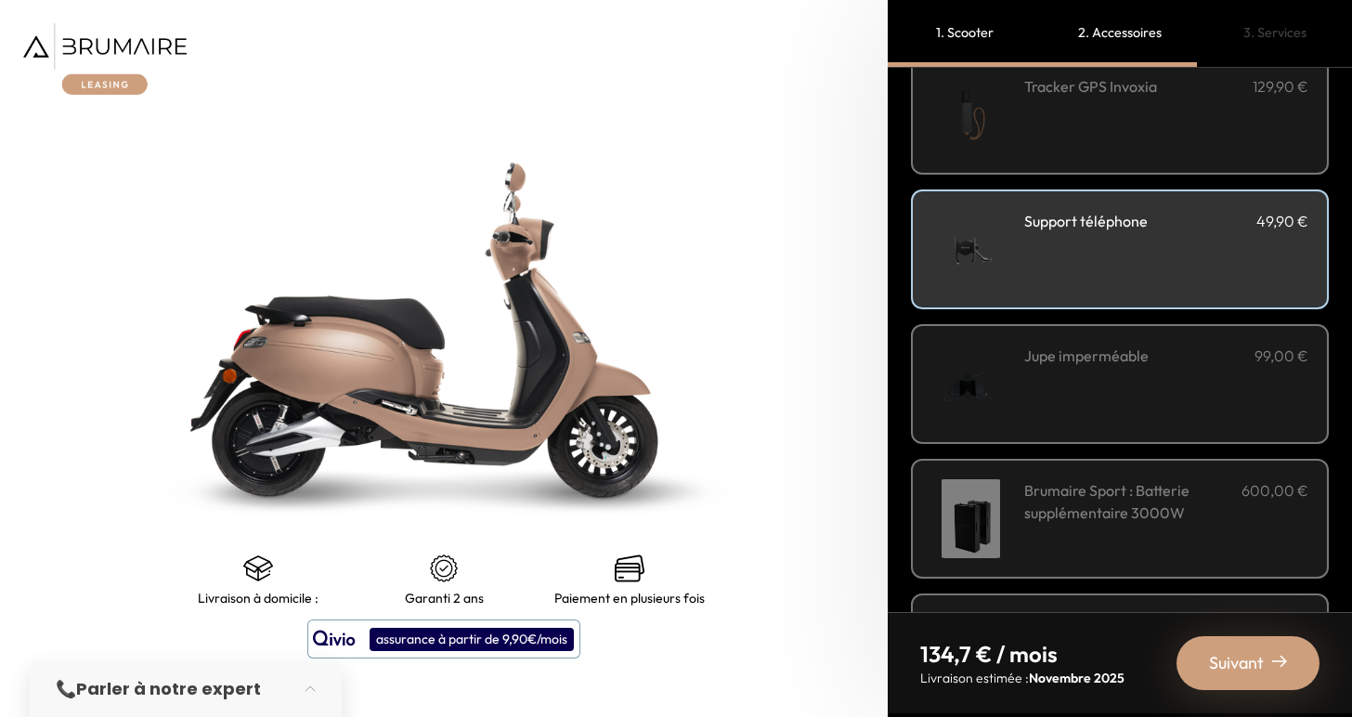
click at [1176, 233] on div "Support téléphone 49,90 €" at bounding box center [1166, 249] width 284 height 79
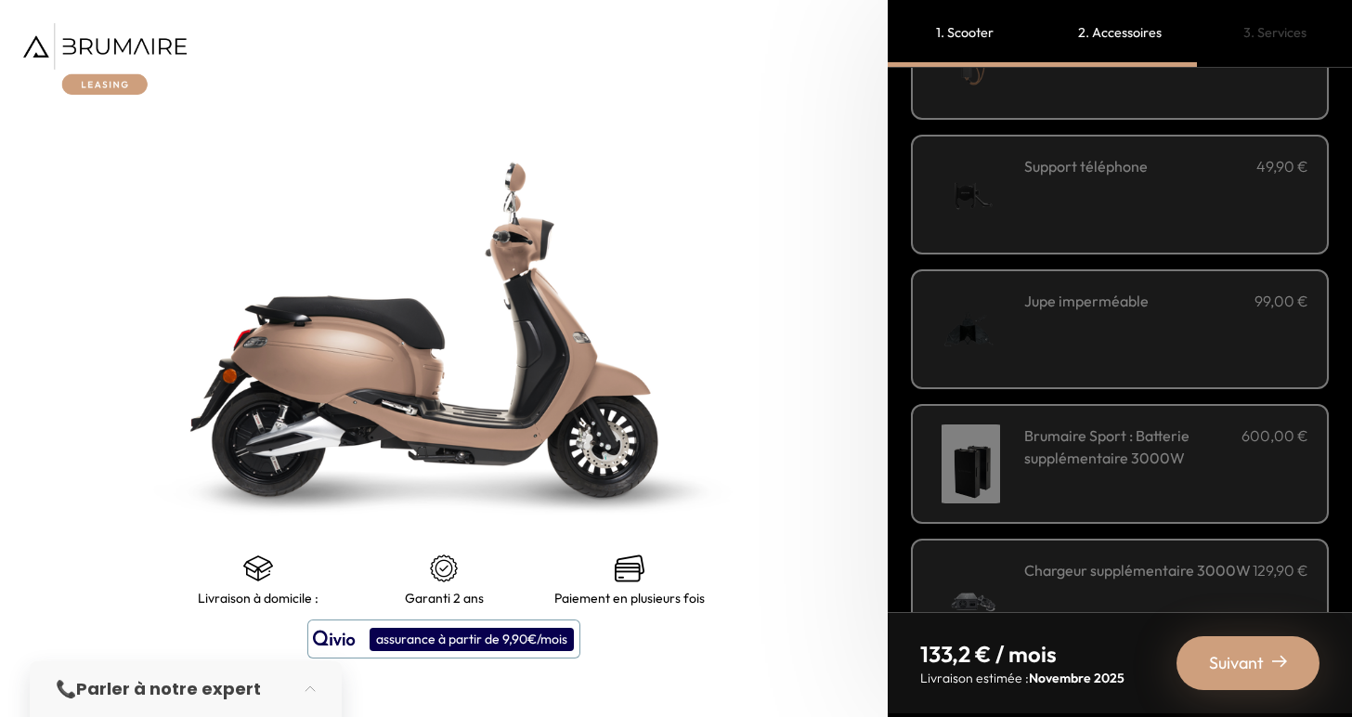
scroll to position [565, 0]
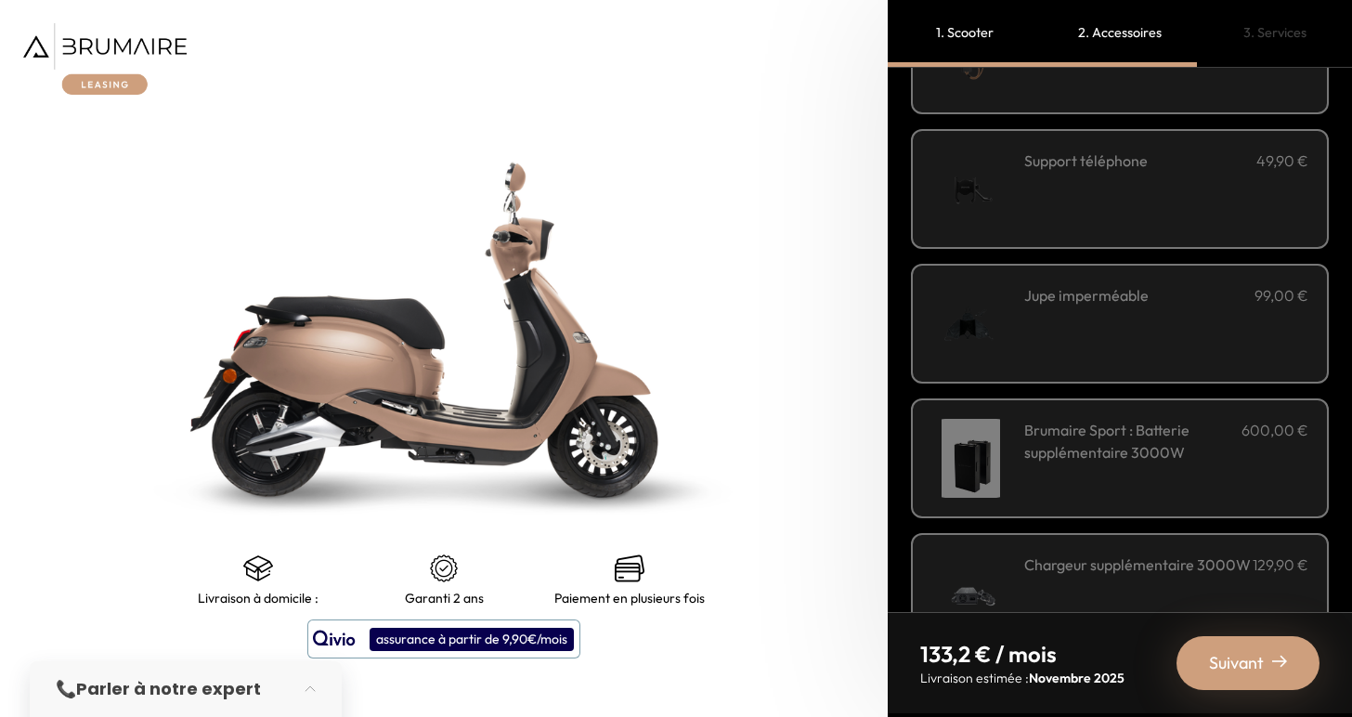
click at [1148, 304] on h3 "Jupe imperméable" at bounding box center [1086, 295] width 124 height 22
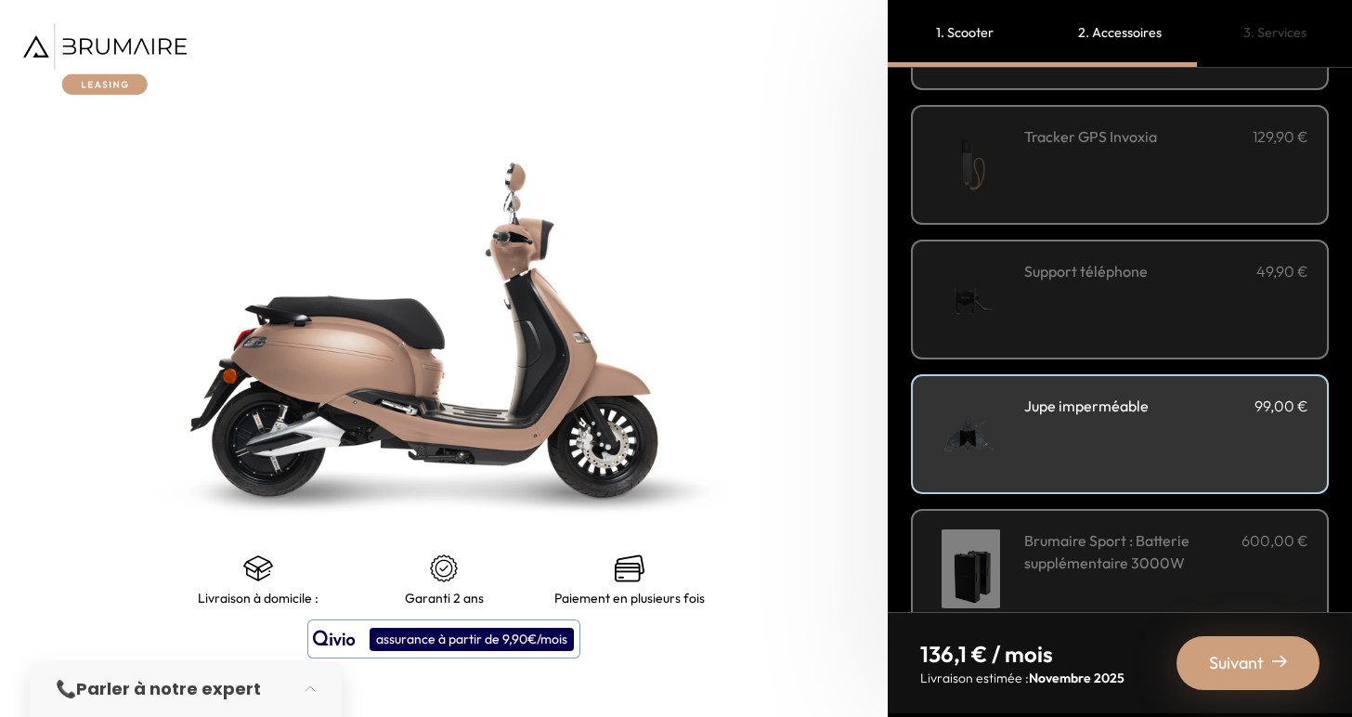
scroll to position [449, 0]
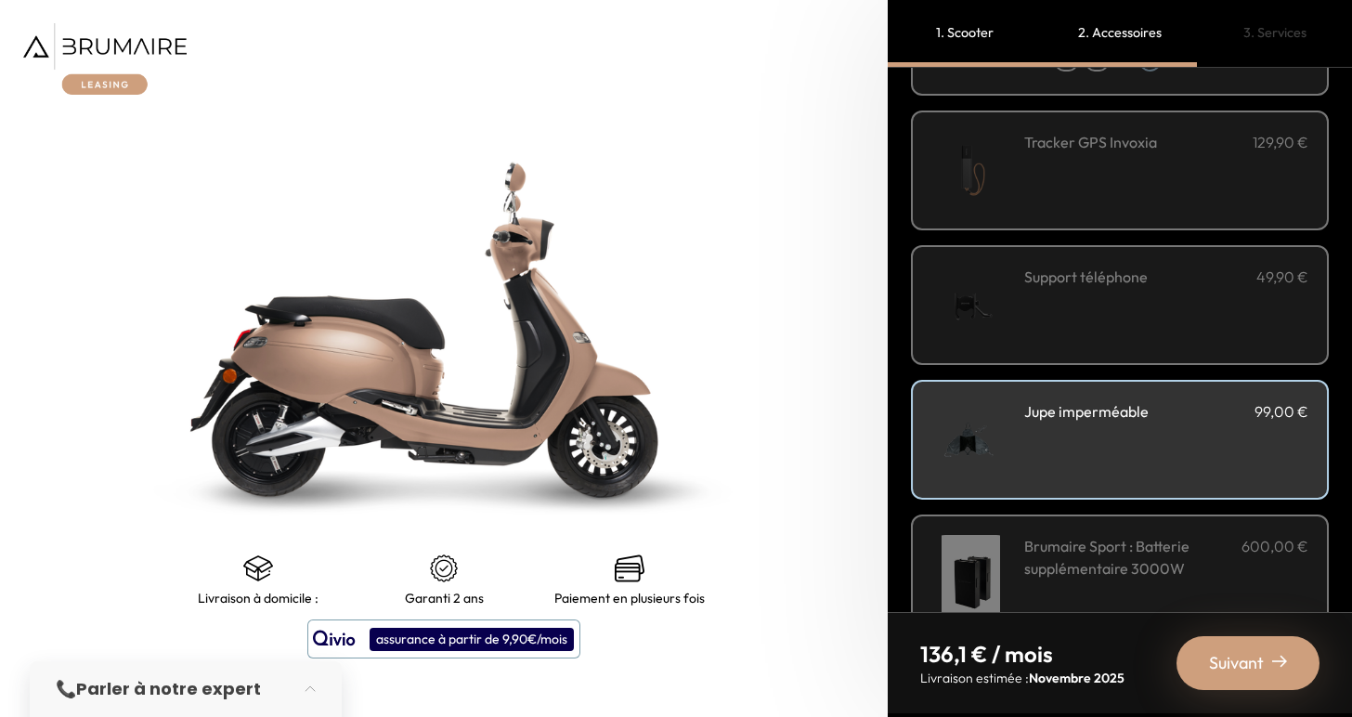
click at [1172, 304] on div "Support téléphone 49,90 €" at bounding box center [1166, 305] width 284 height 79
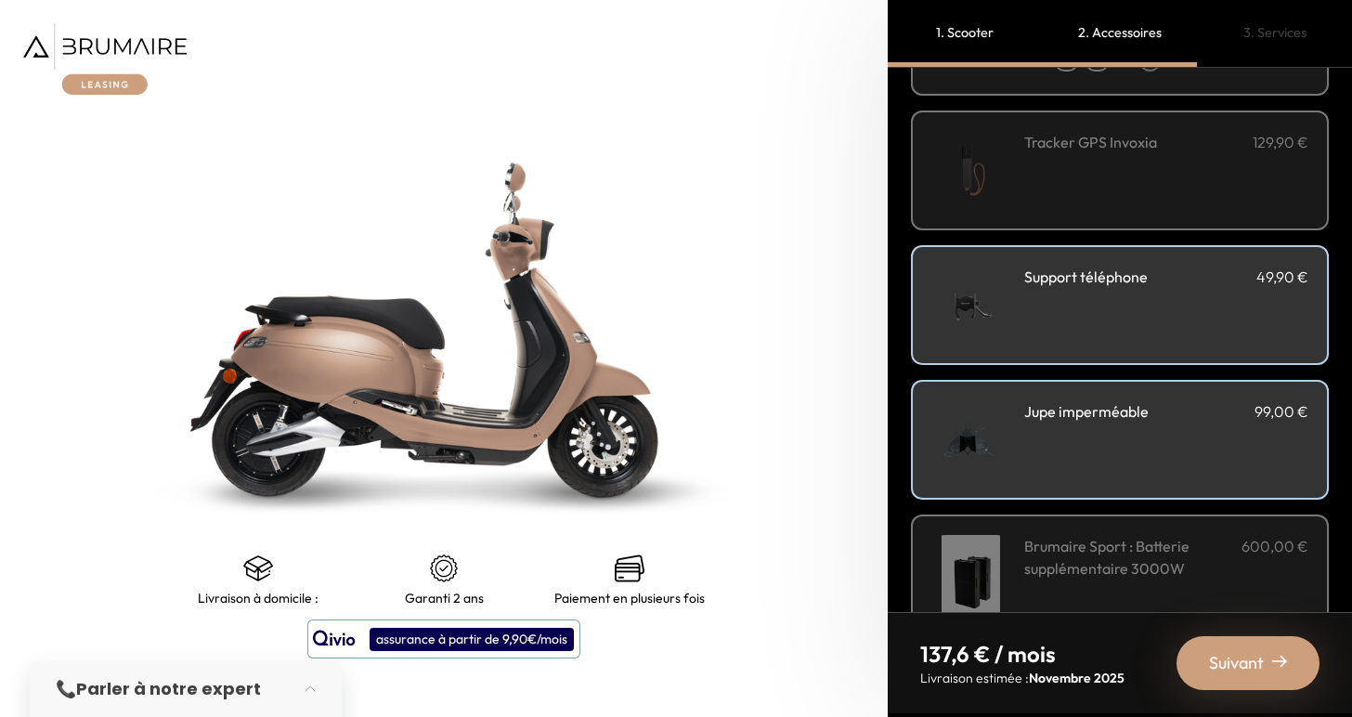
click at [1172, 304] on div "Support téléphone 49,90 €" at bounding box center [1166, 305] width 284 height 79
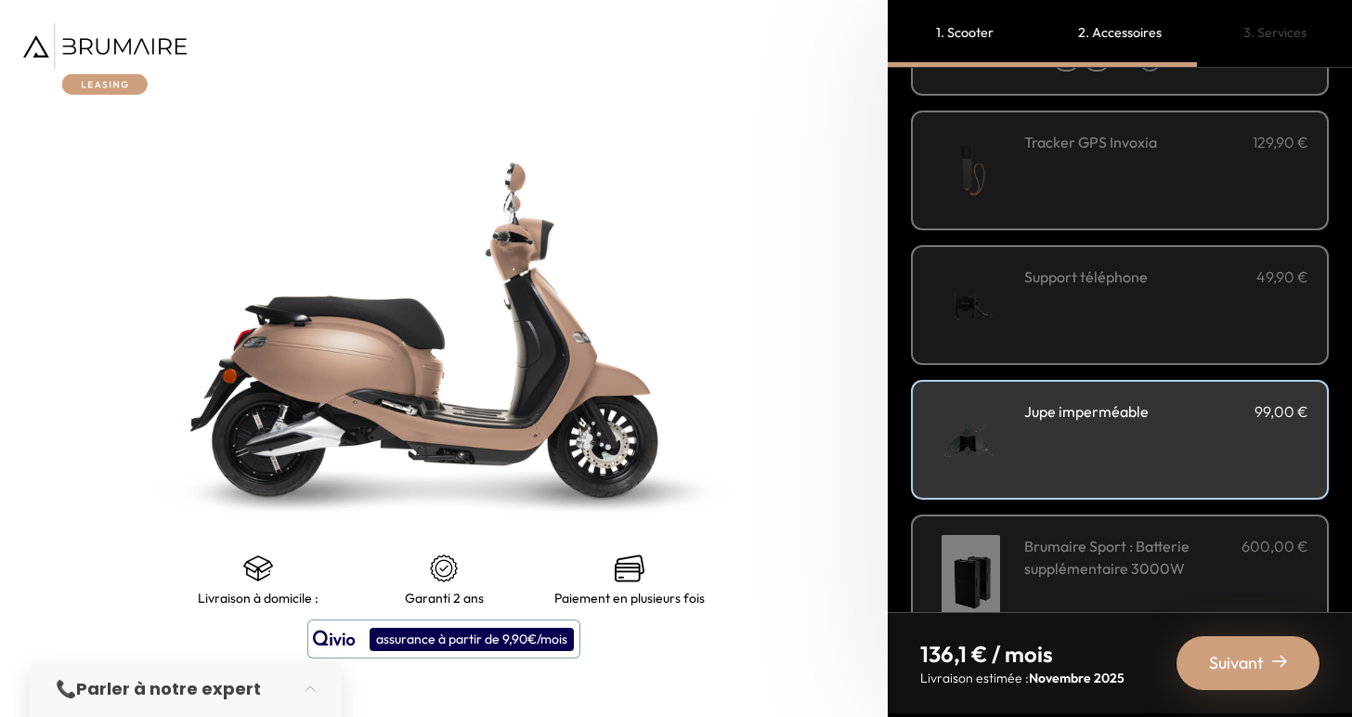
click at [1172, 304] on div "Support téléphone 49,90 €" at bounding box center [1166, 305] width 284 height 79
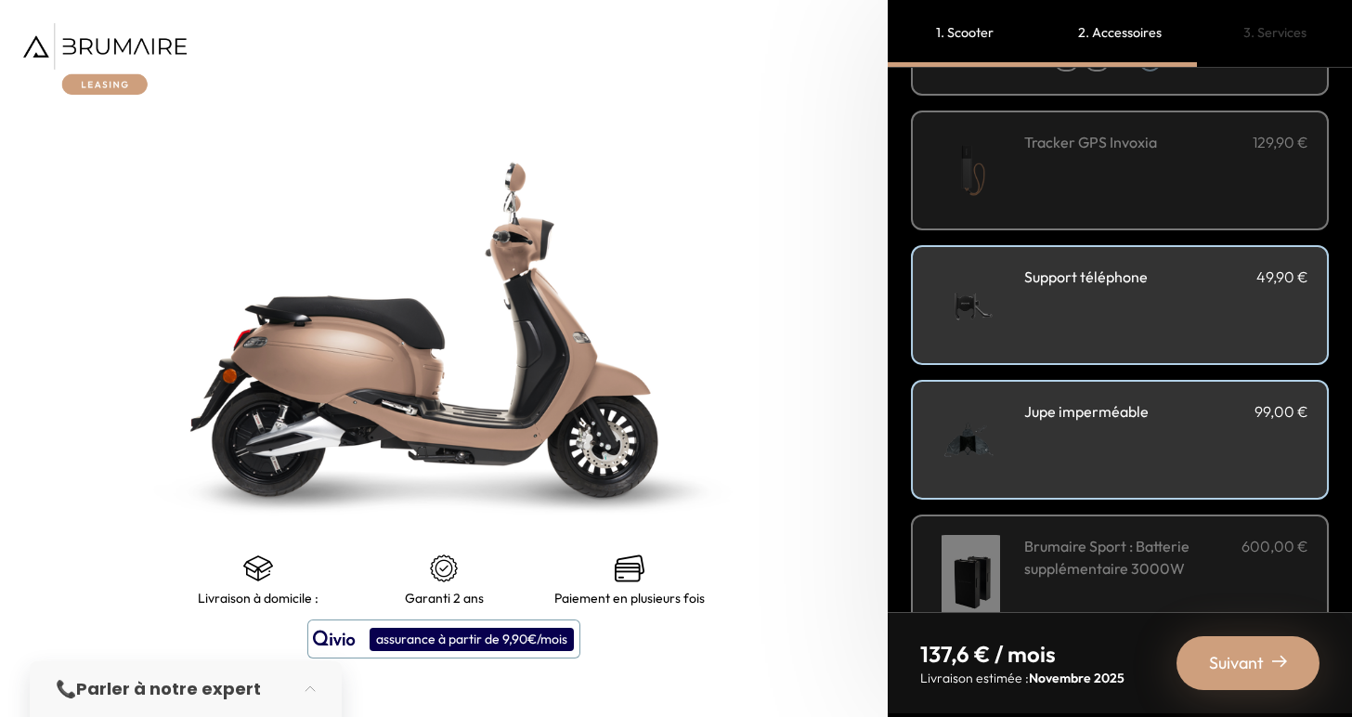
click at [1172, 304] on div "Support téléphone 49,90 €" at bounding box center [1166, 305] width 284 height 79
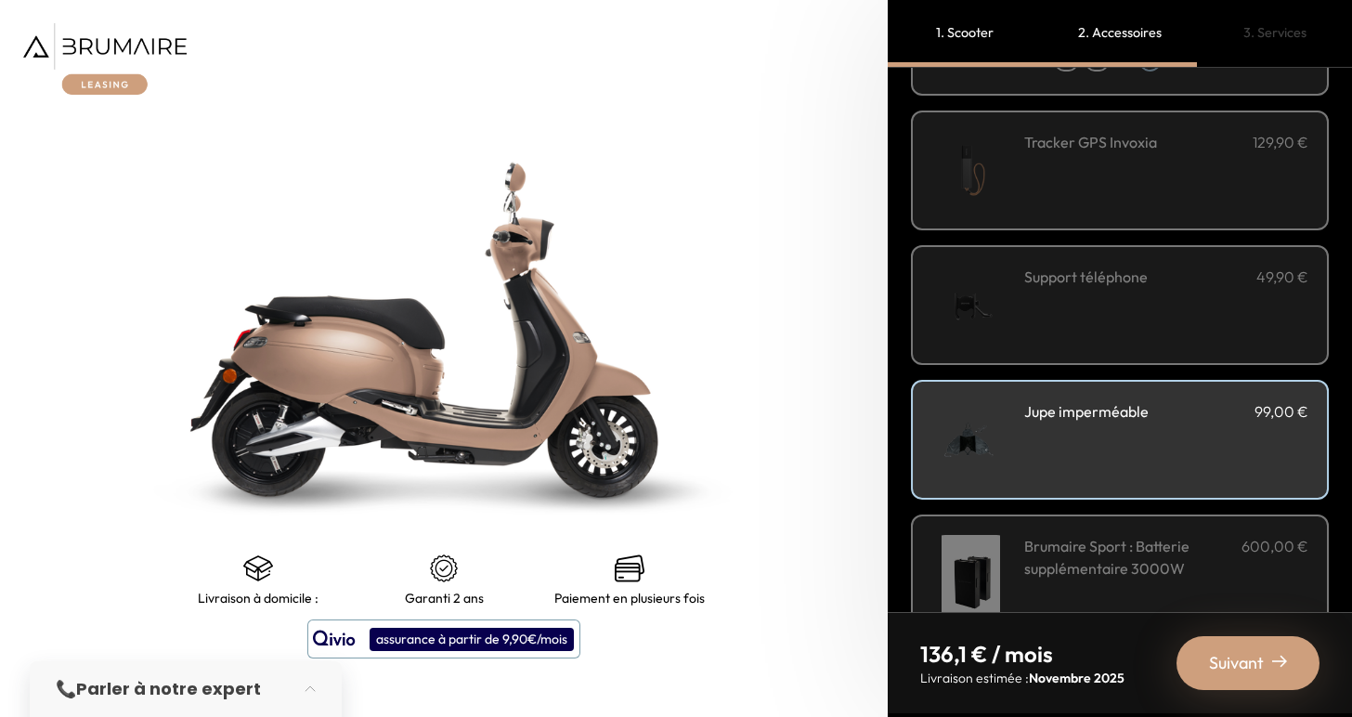
click at [1172, 304] on div "Support téléphone 49,90 €" at bounding box center [1166, 305] width 284 height 79
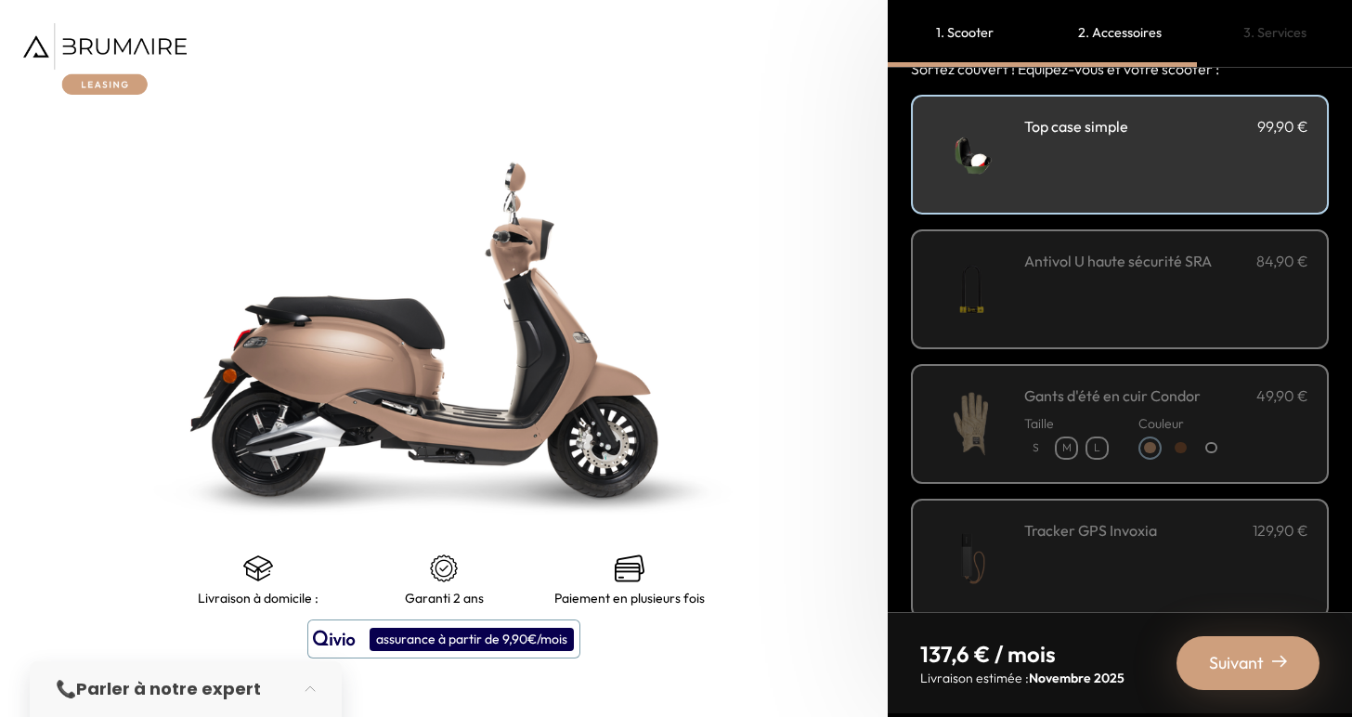
scroll to position [0, 0]
click at [1172, 303] on div "Antivol U haute sécurité SRA 84,90 €" at bounding box center [1166, 289] width 284 height 79
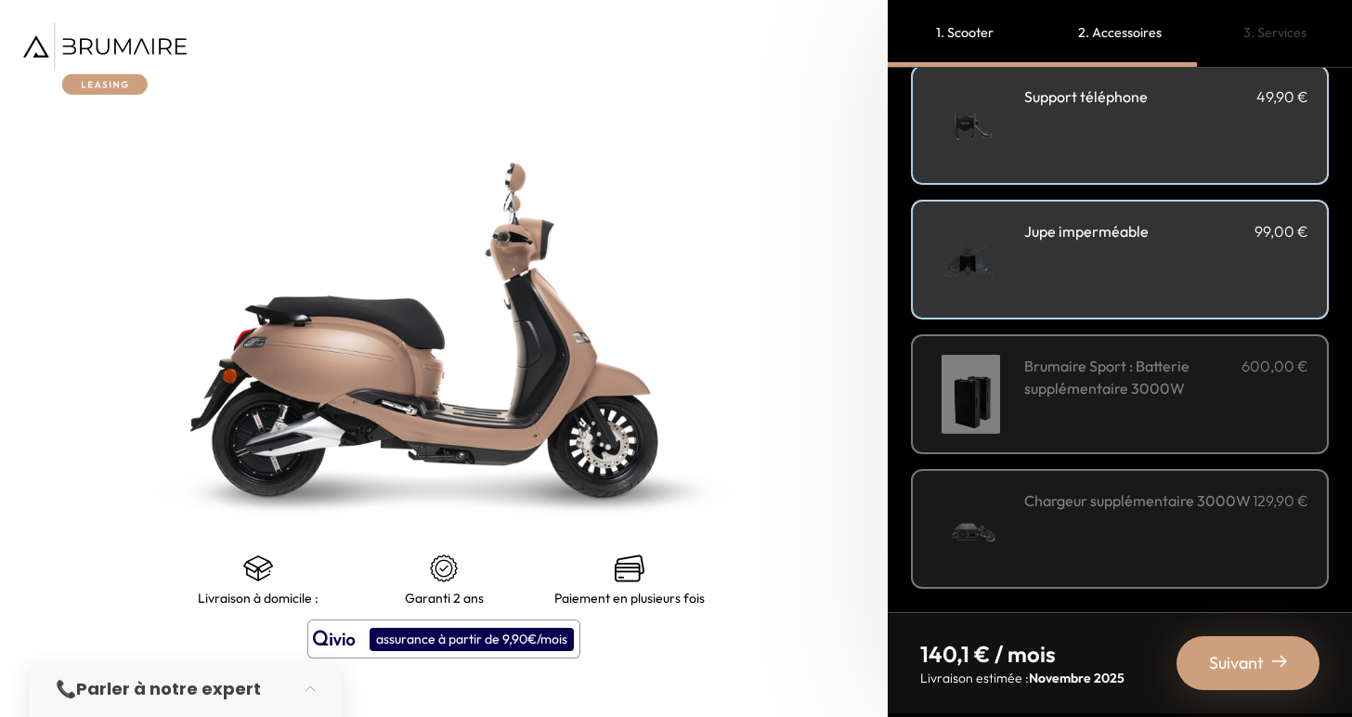
scroll to position [629, 0]
click at [1224, 657] on span "Suivant" at bounding box center [1236, 663] width 55 height 26
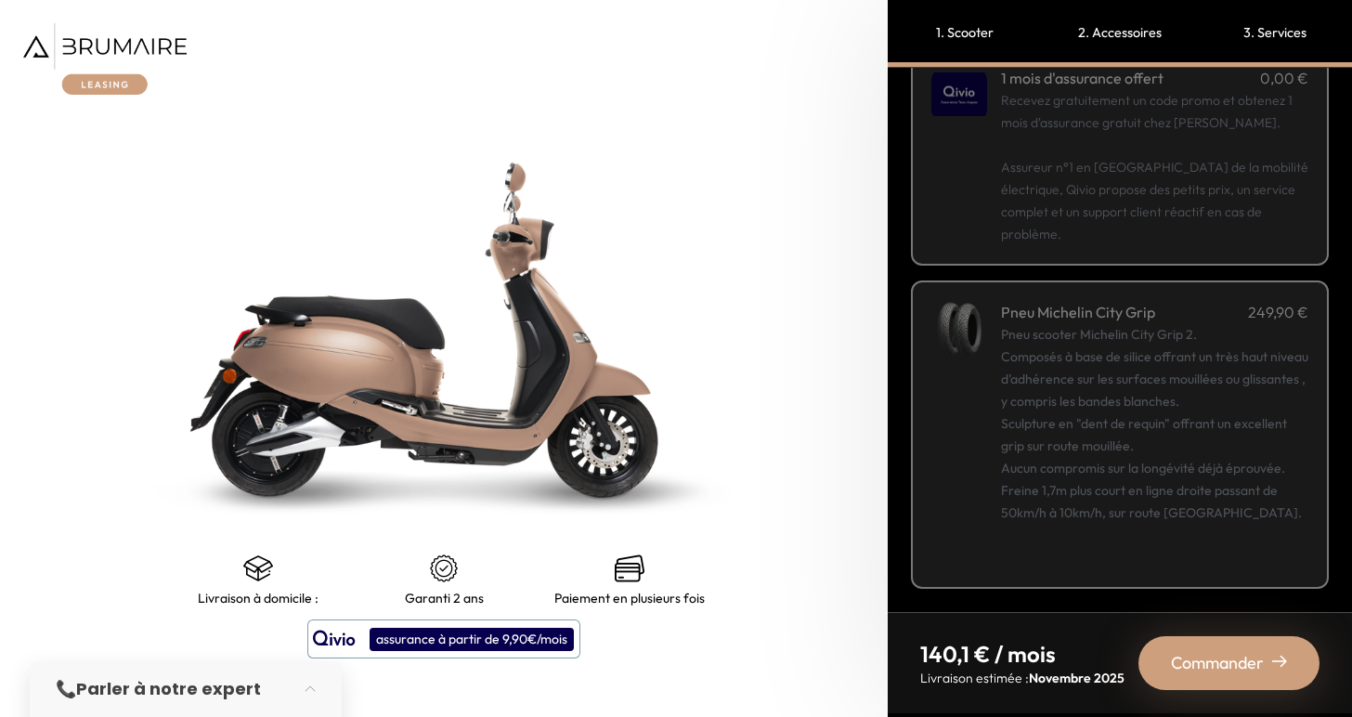
scroll to position [321, 0]
click at [1210, 660] on span "Commander" at bounding box center [1217, 663] width 93 height 26
